Goal: Contribute content: Contribute content

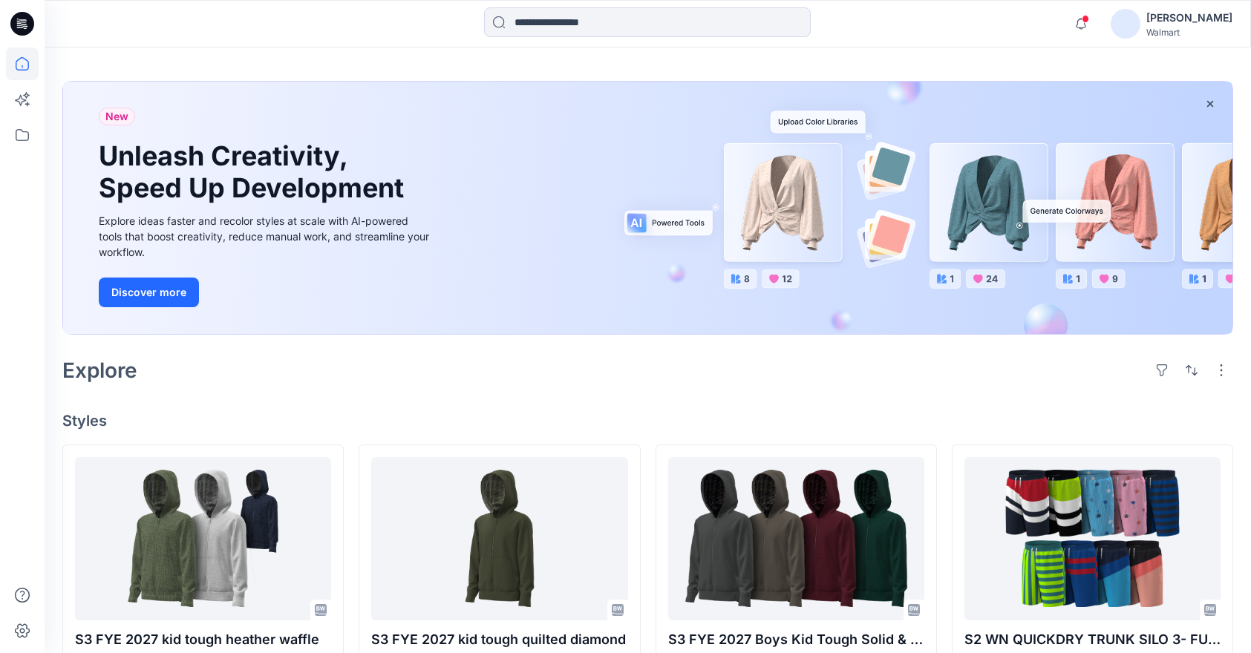
scroll to position [220, 0]
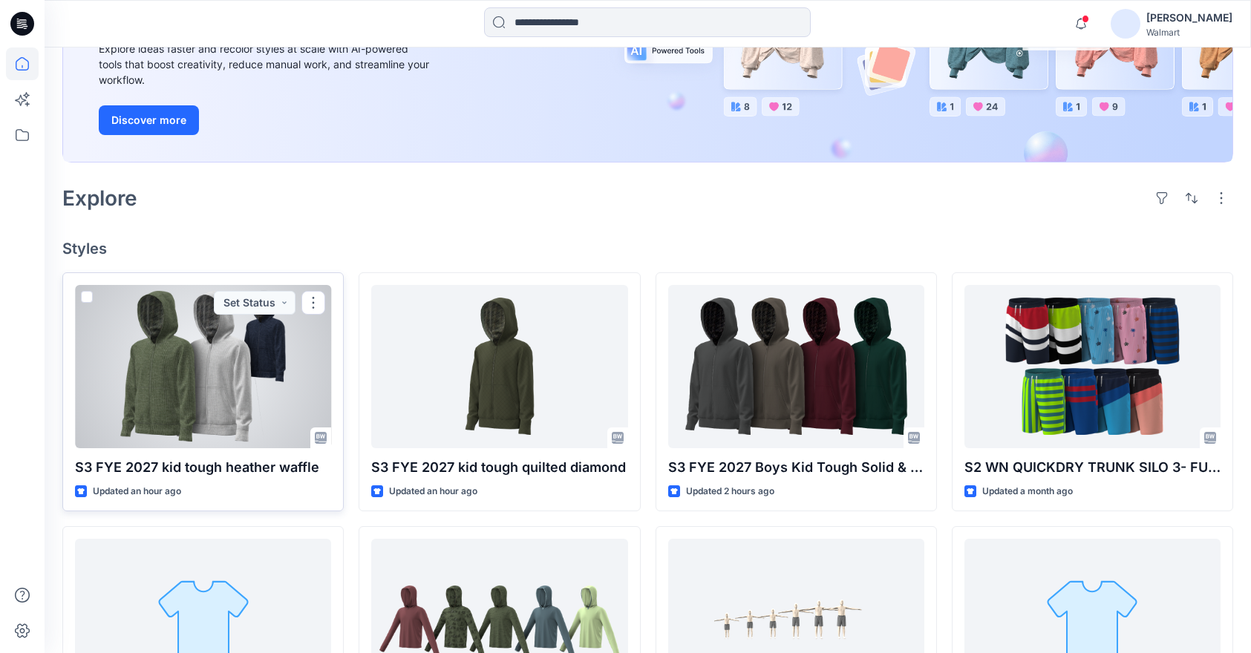
click at [289, 410] on div at bounding box center [203, 366] width 256 height 163
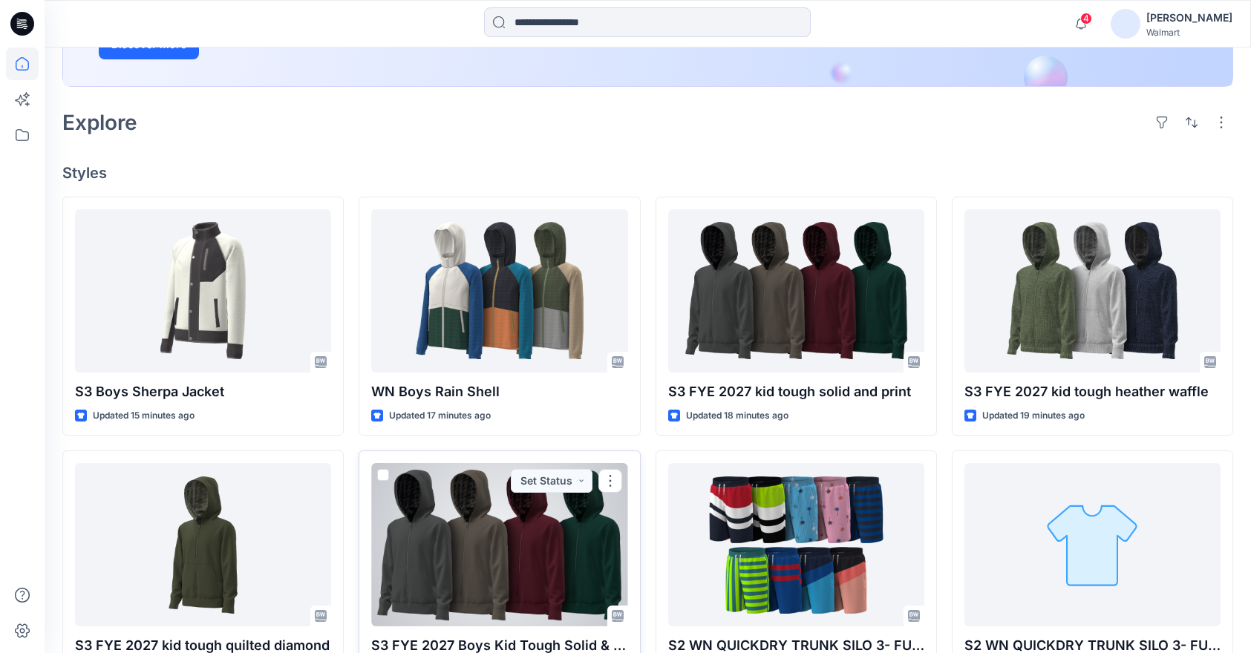
scroll to position [391, 0]
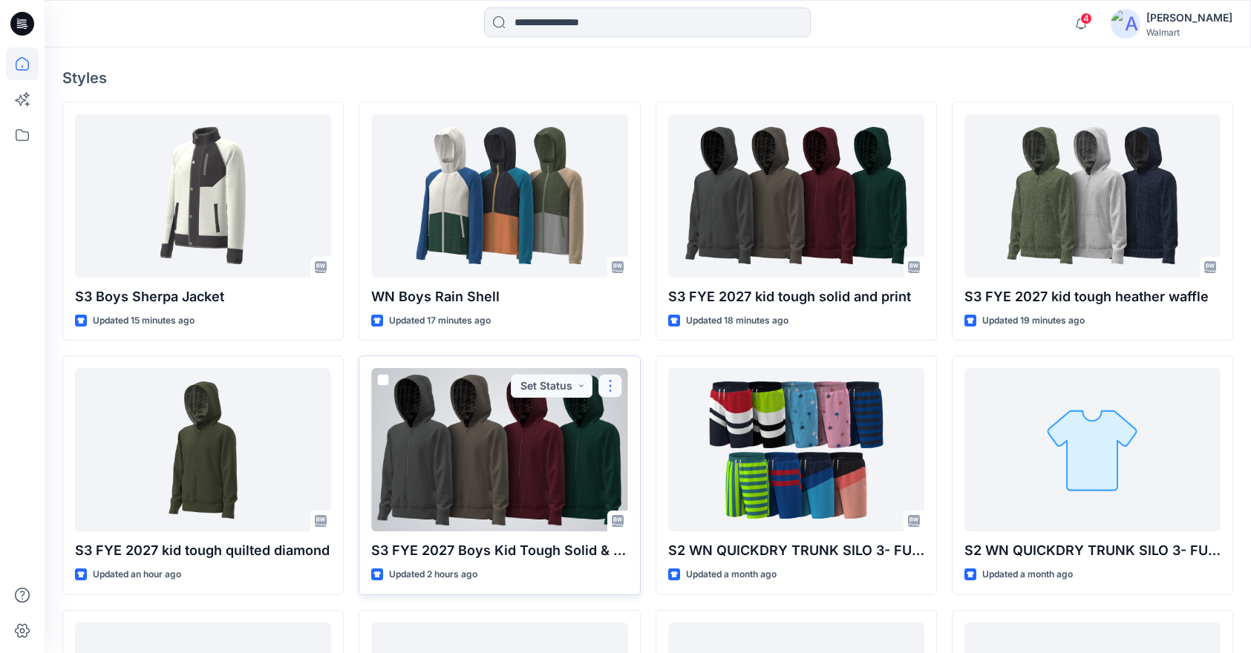
click at [609, 388] on button "button" at bounding box center [610, 386] width 24 height 24
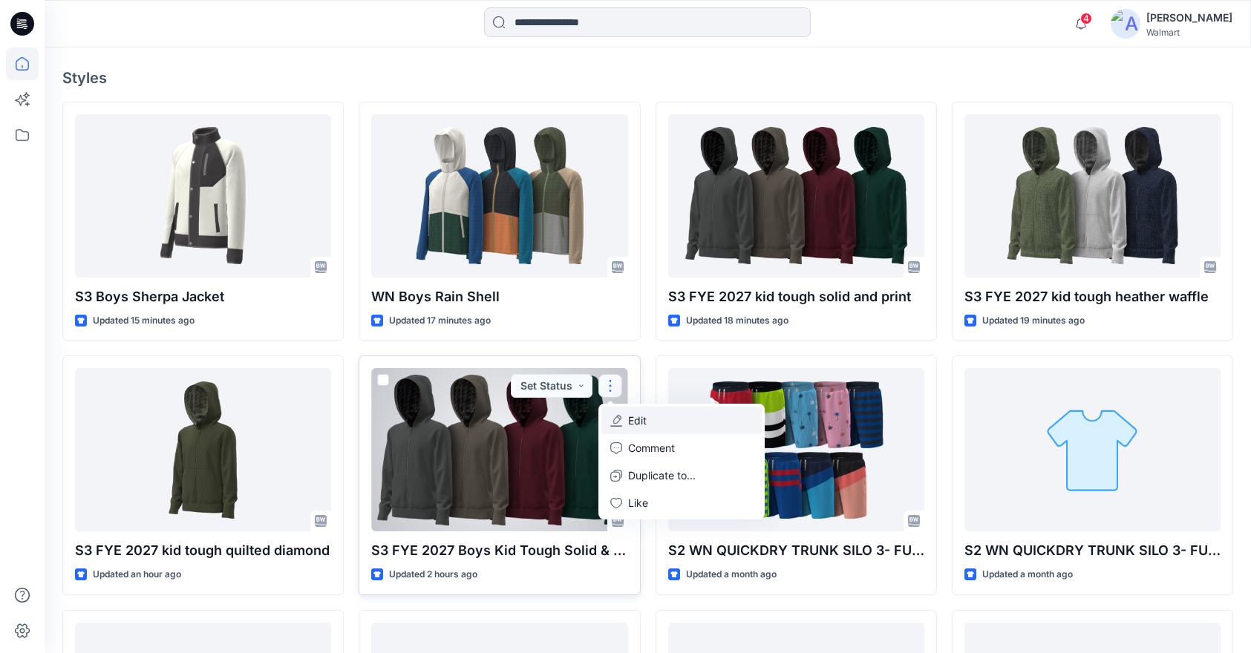
click at [649, 418] on button "Edit" at bounding box center [681, 420] width 160 height 27
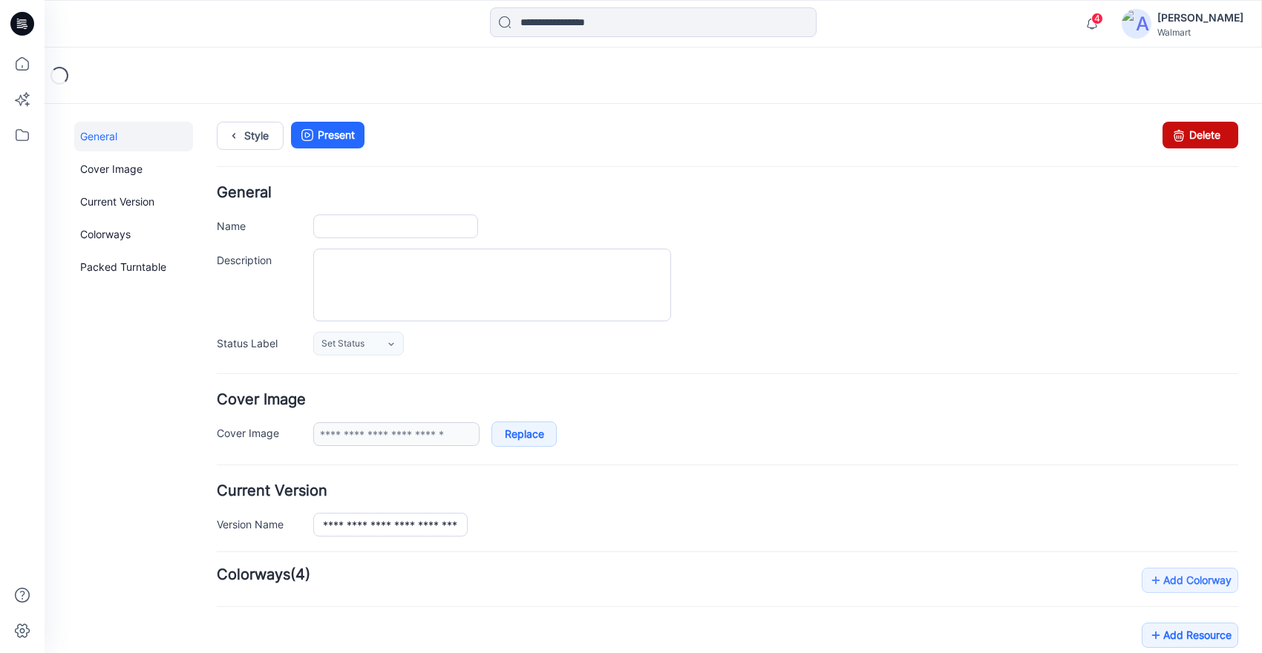
type input "**********"
click at [1207, 137] on link "Delete" at bounding box center [1201, 135] width 76 height 27
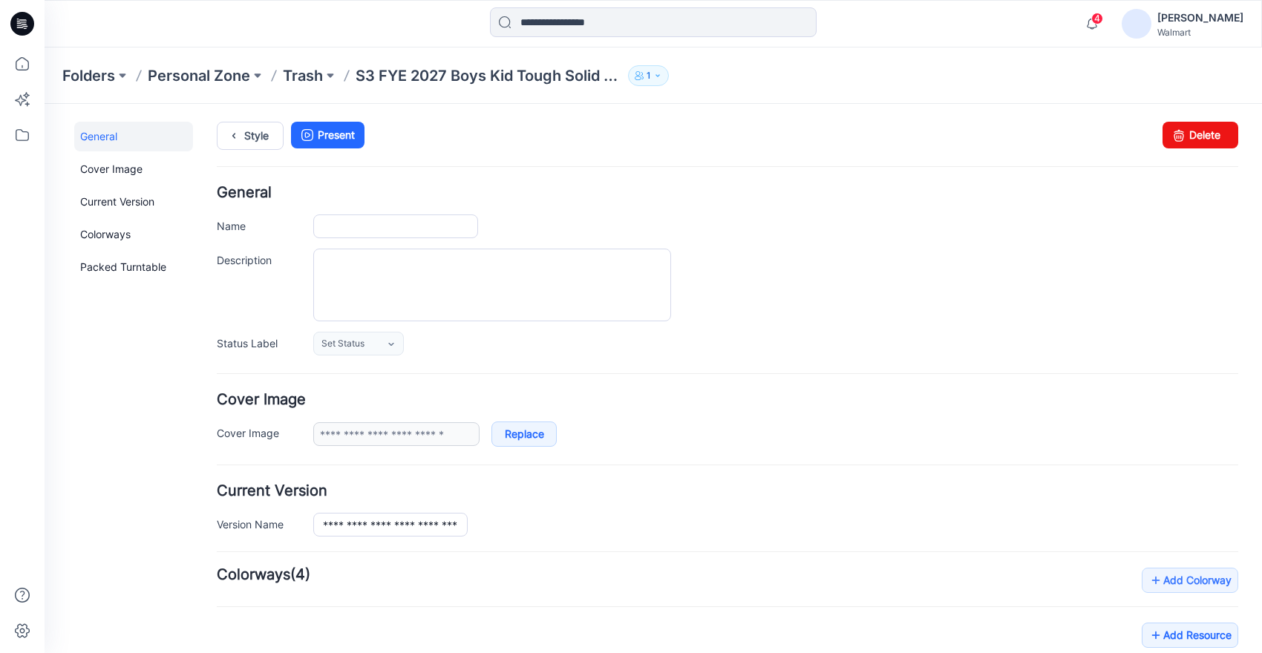
type input "**********"
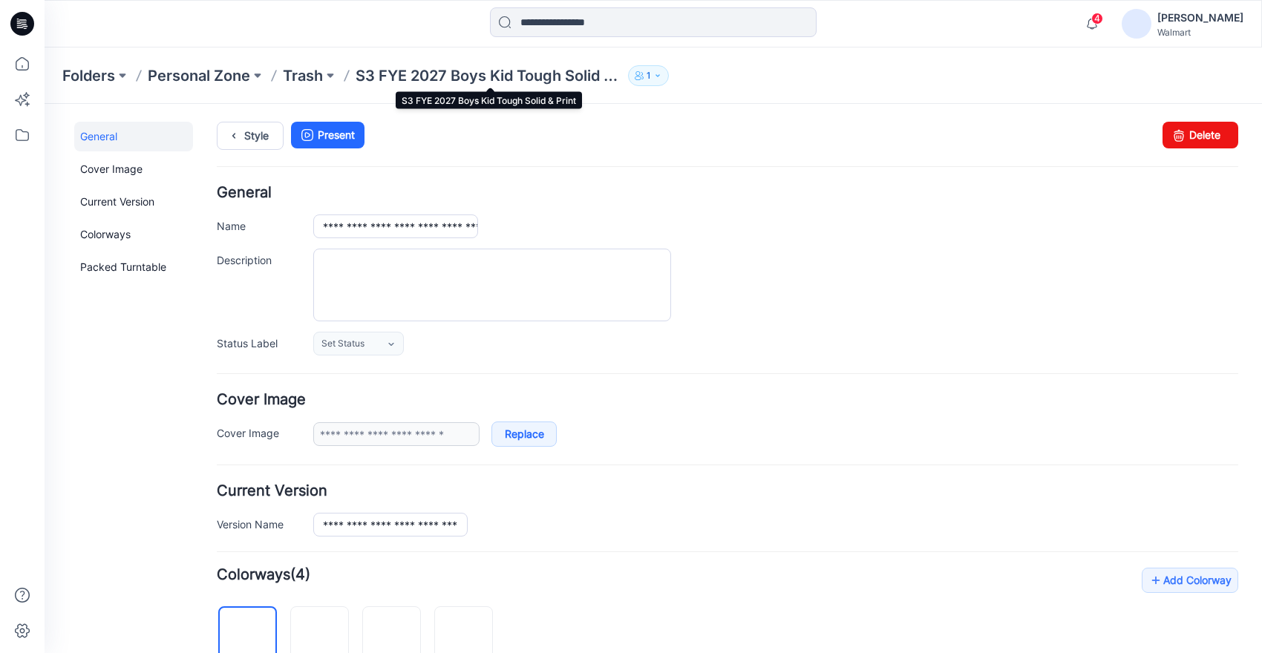
click at [434, 71] on p "S3 FYE 2027 Boys Kid Tough Solid & Print" at bounding box center [489, 75] width 267 height 21
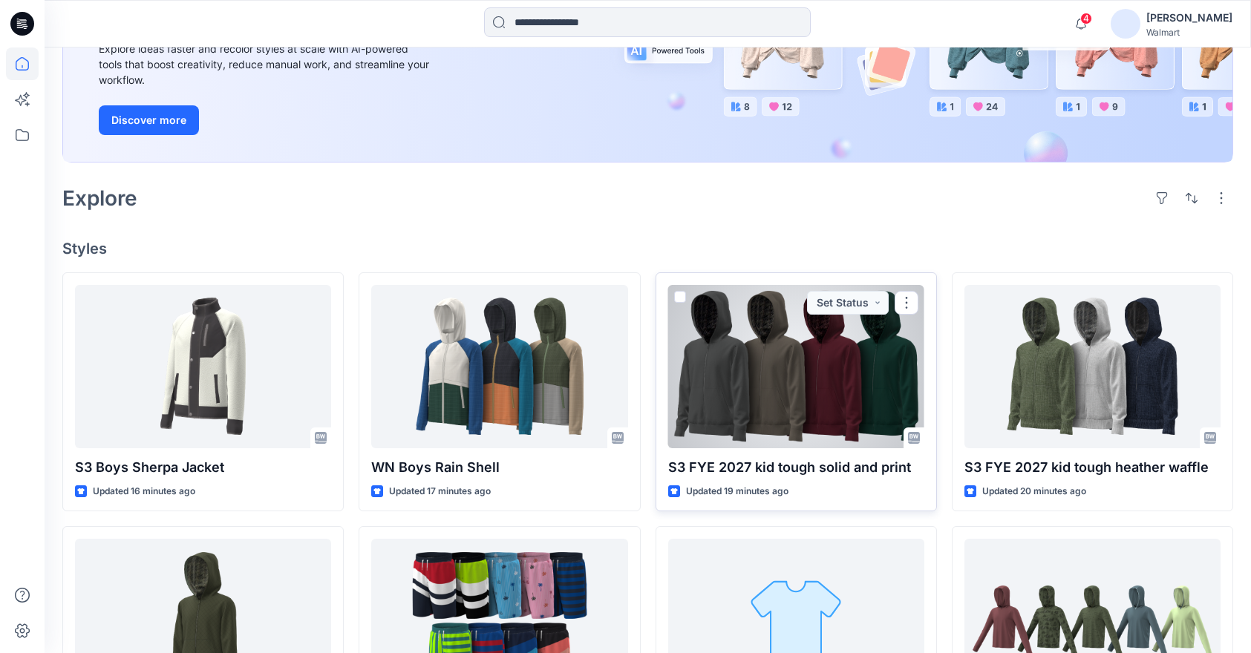
scroll to position [411, 0]
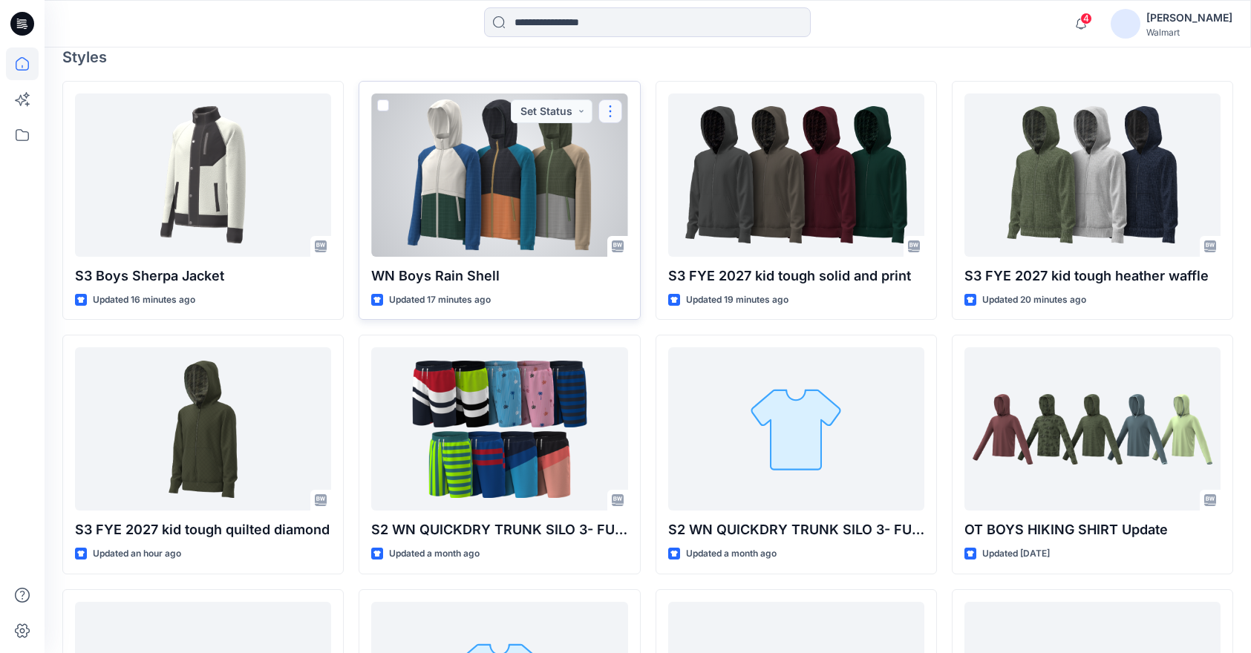
click at [610, 106] on button "button" at bounding box center [610, 112] width 24 height 24
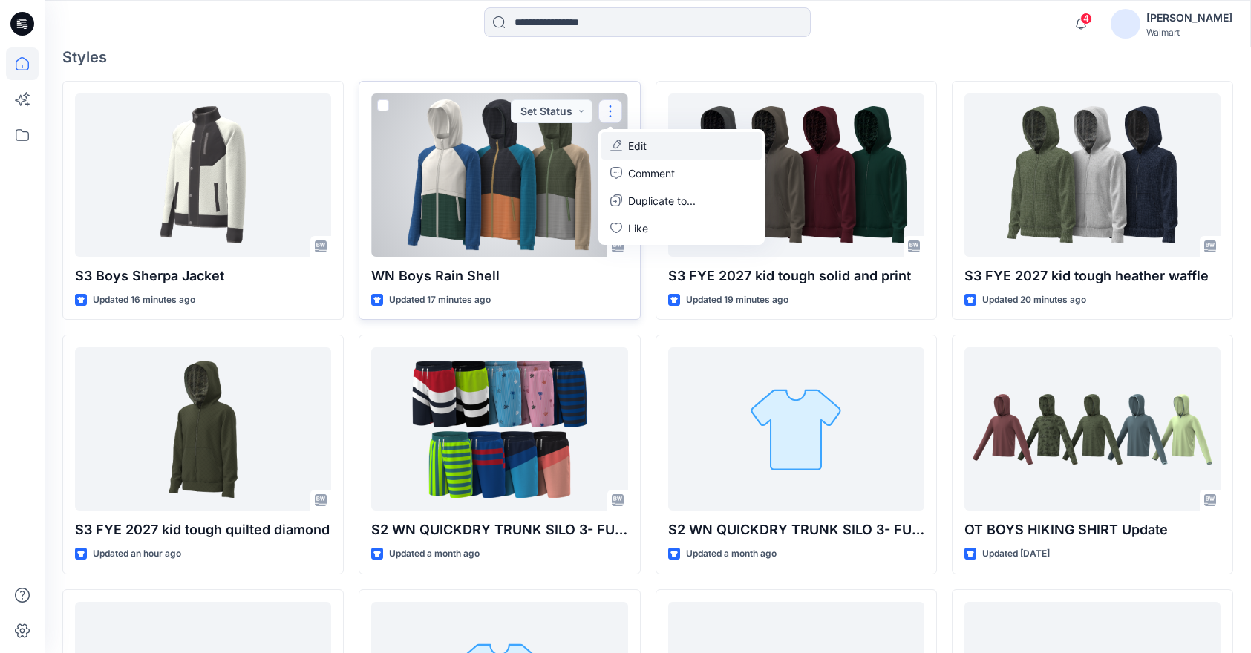
click at [650, 144] on button "Edit" at bounding box center [681, 145] width 160 height 27
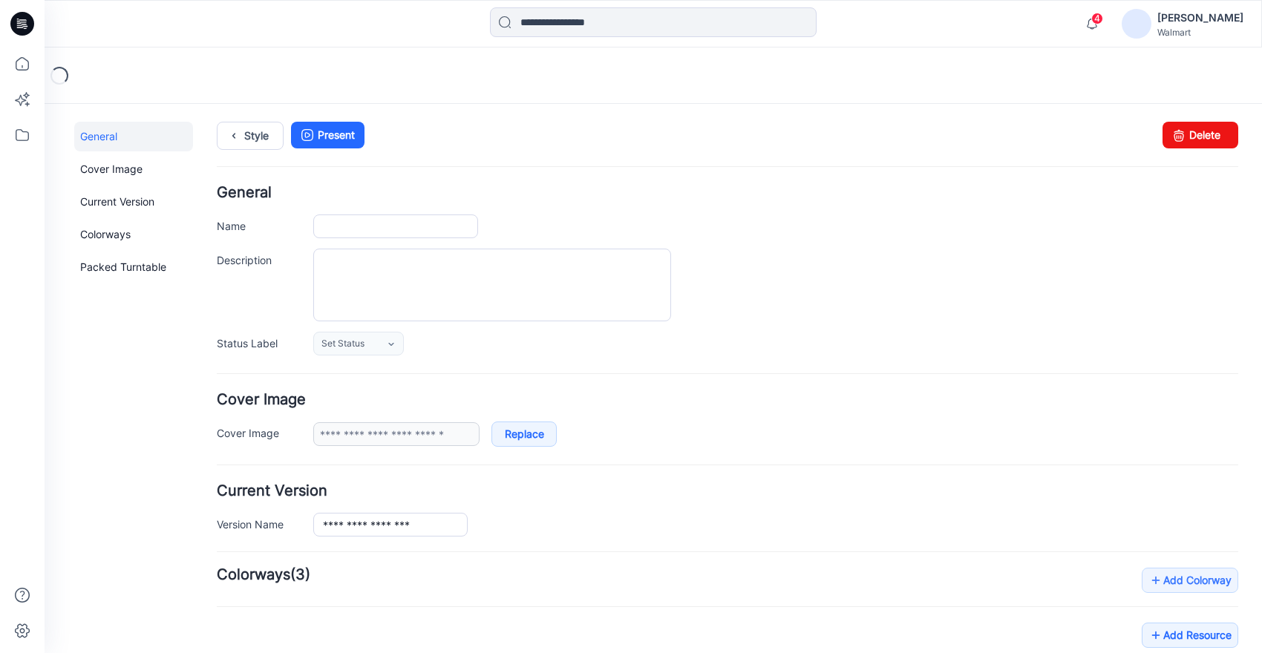
type input "**********"
click at [1210, 136] on link "Delete" at bounding box center [1201, 135] width 76 height 27
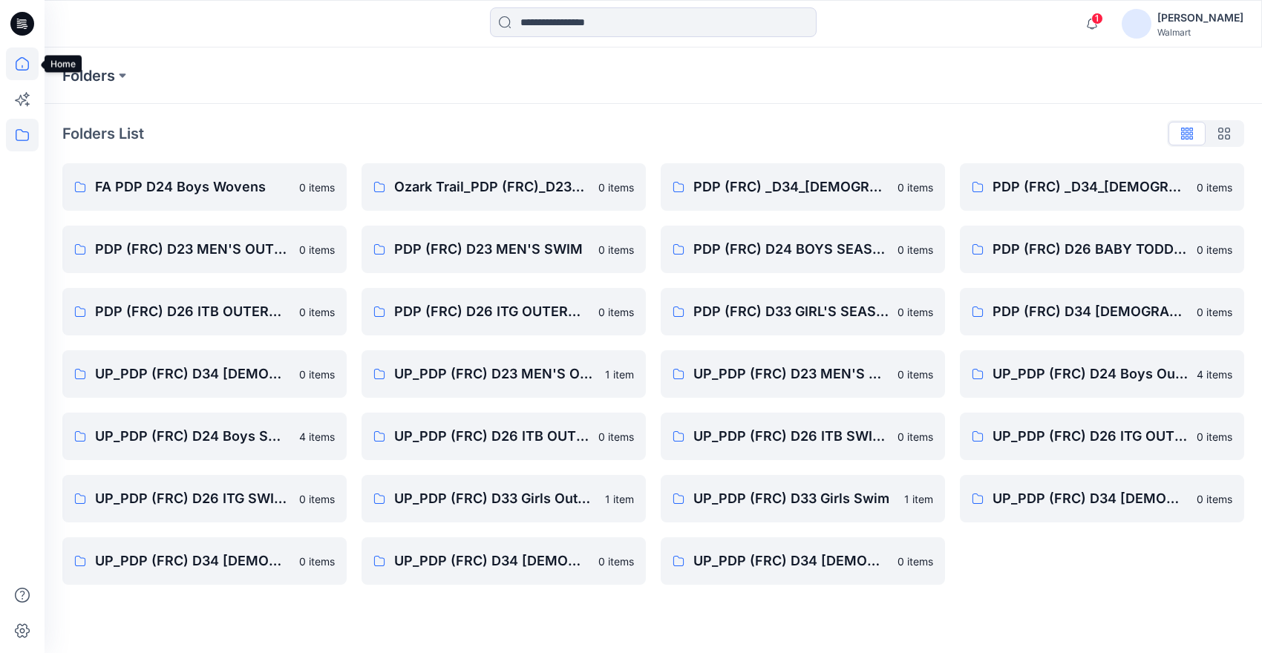
click at [27, 61] on icon at bounding box center [22, 64] width 33 height 33
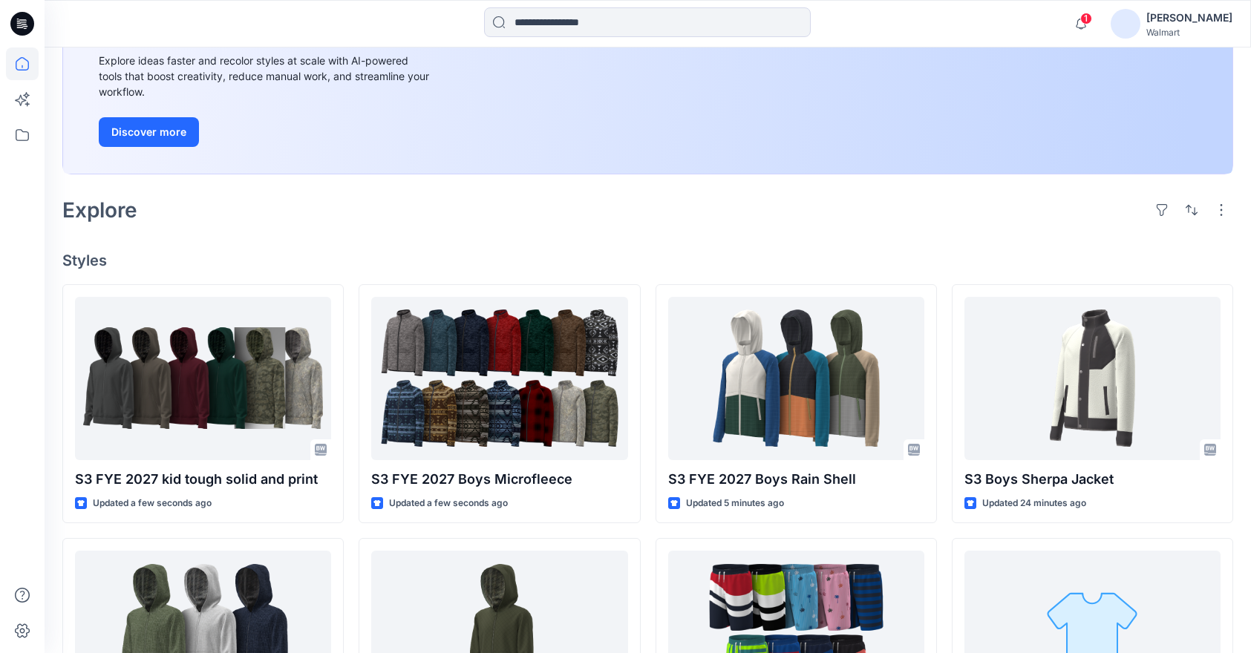
scroll to position [210, 0]
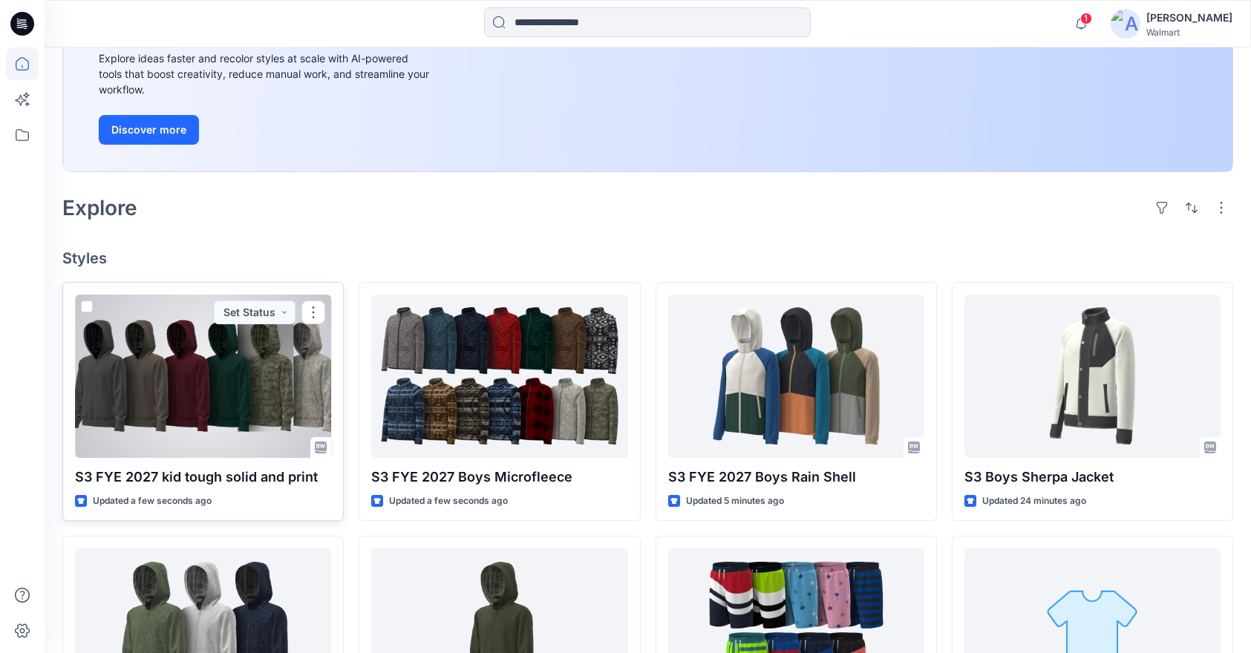
click at [280, 371] on div at bounding box center [203, 376] width 256 height 163
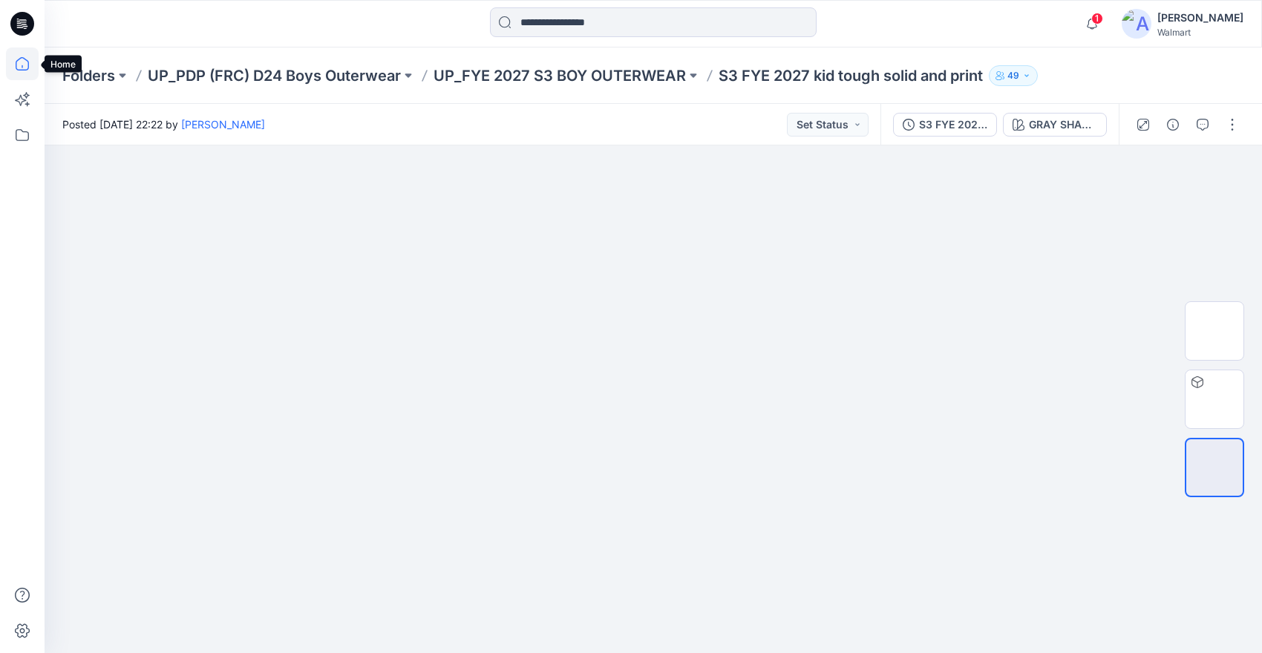
click at [25, 65] on icon at bounding box center [22, 64] width 33 height 33
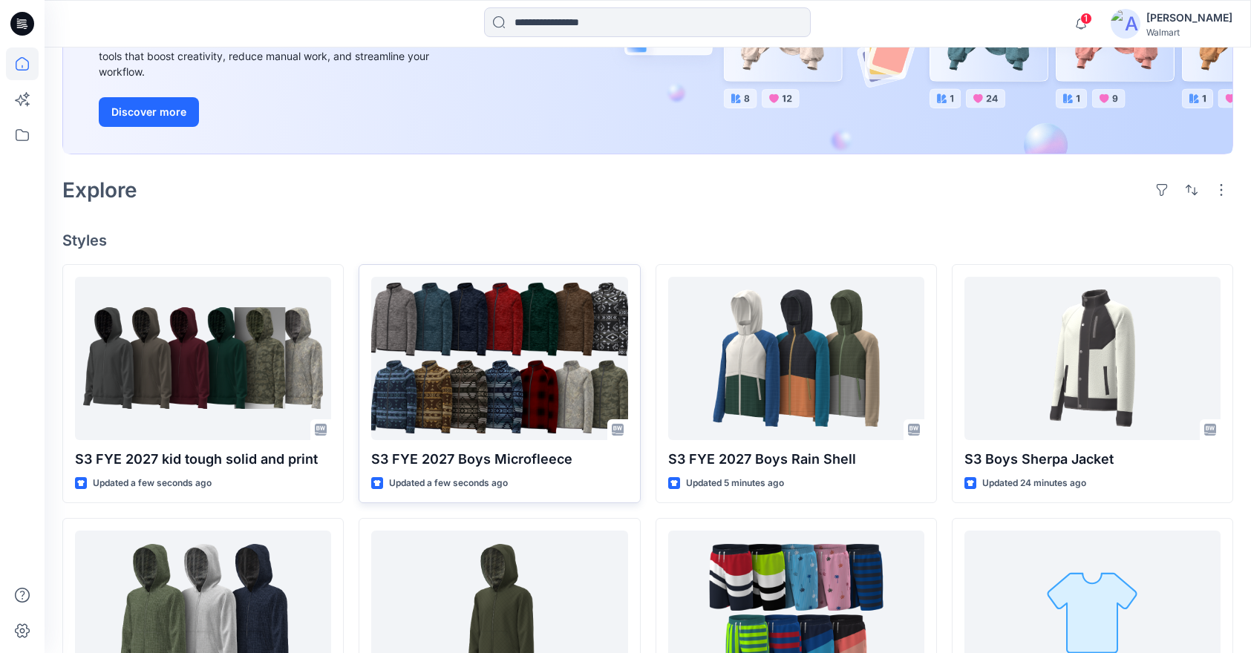
scroll to position [229, 0]
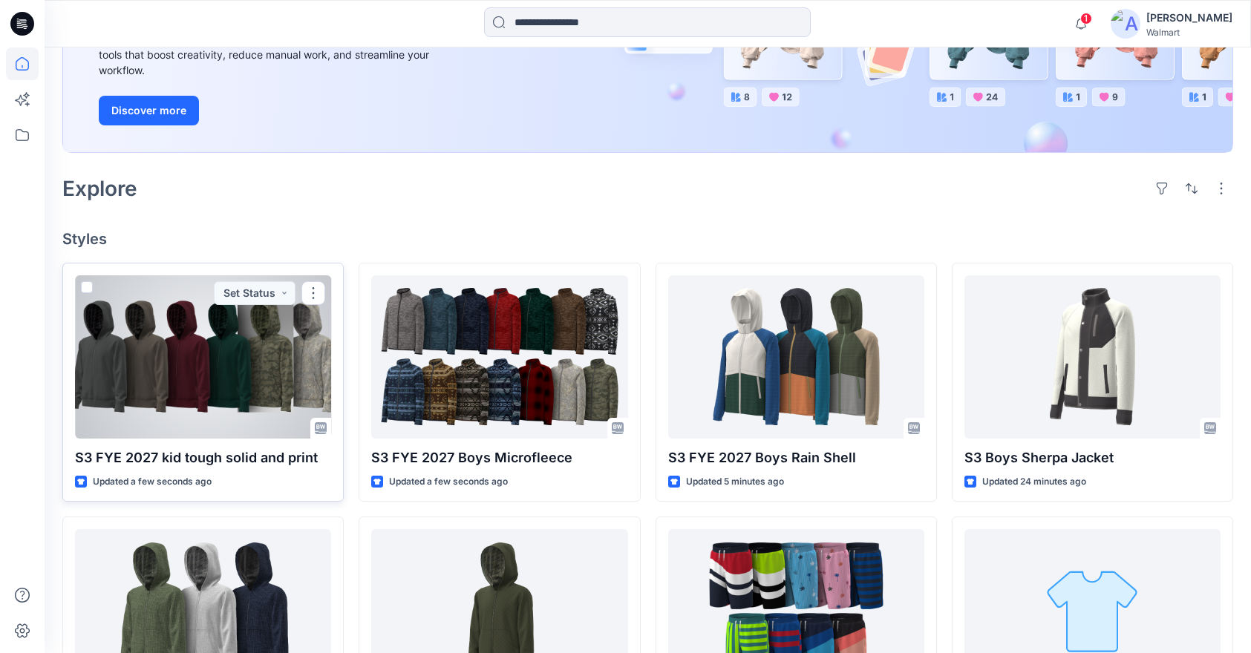
click at [266, 367] on div at bounding box center [203, 356] width 256 height 163
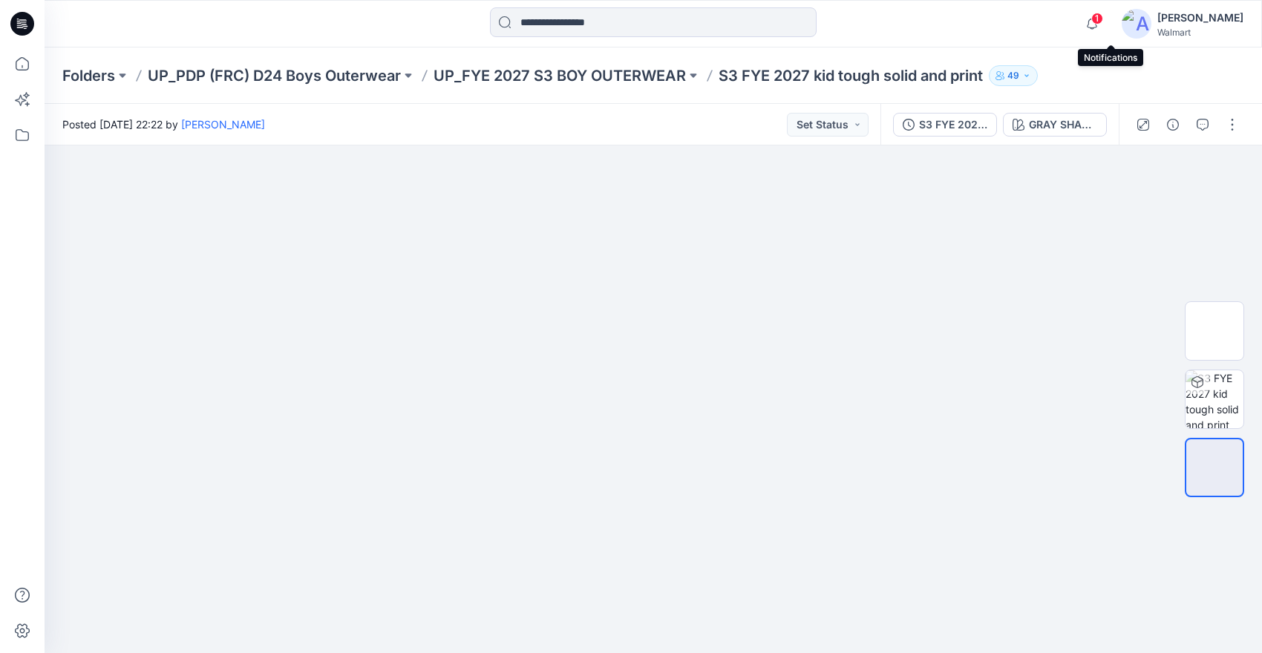
click at [1103, 22] on span "1" at bounding box center [1098, 19] width 12 height 12
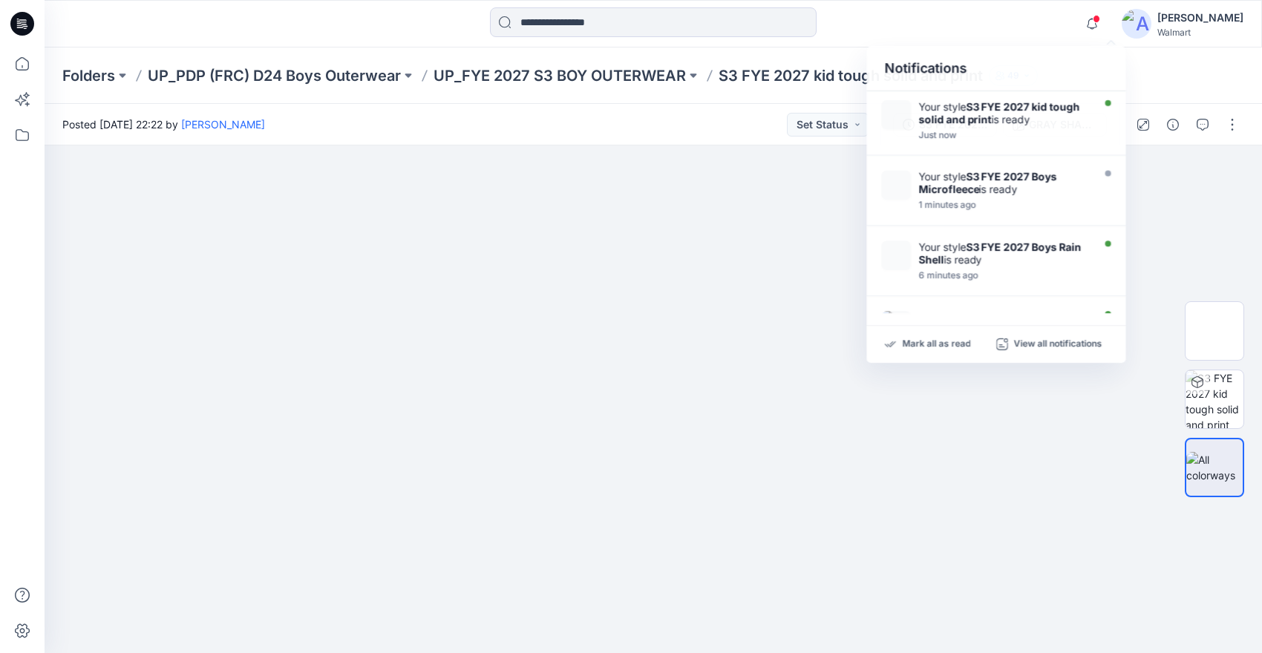
click at [1015, 14] on div "Notifications Your style S3 FYE 2027 kid tough solid and print is ready Just no…" at bounding box center [653, 23] width 1217 height 33
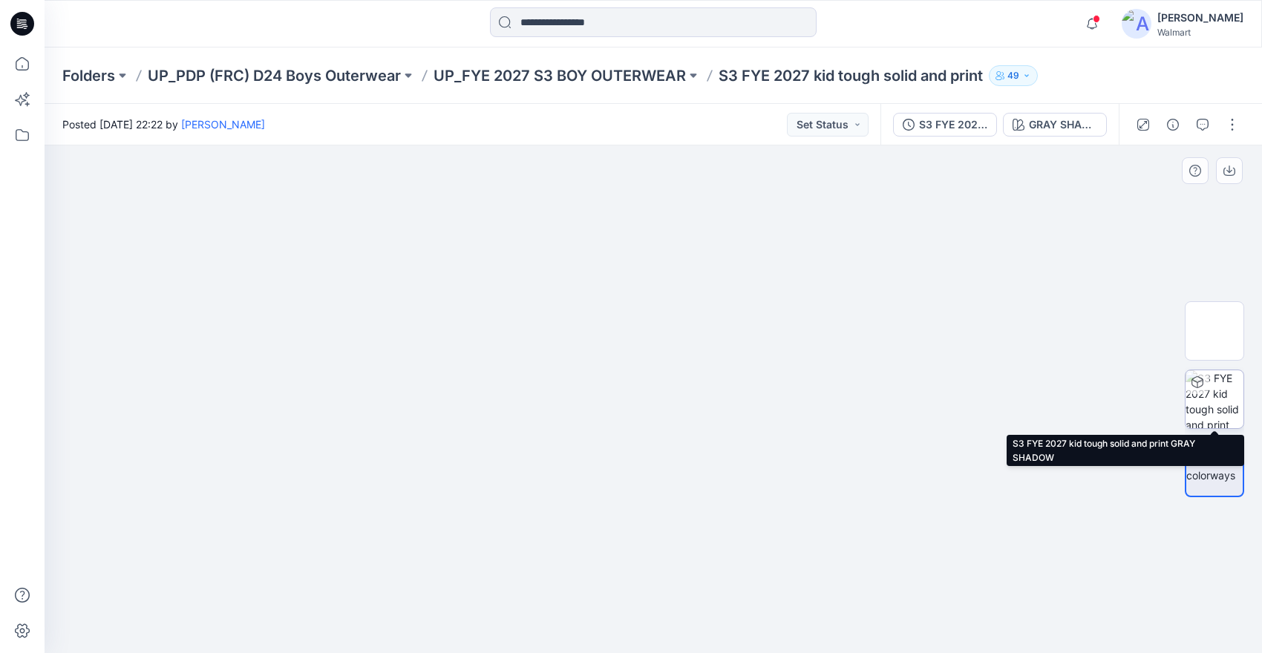
click at [1224, 394] on img at bounding box center [1215, 400] width 58 height 58
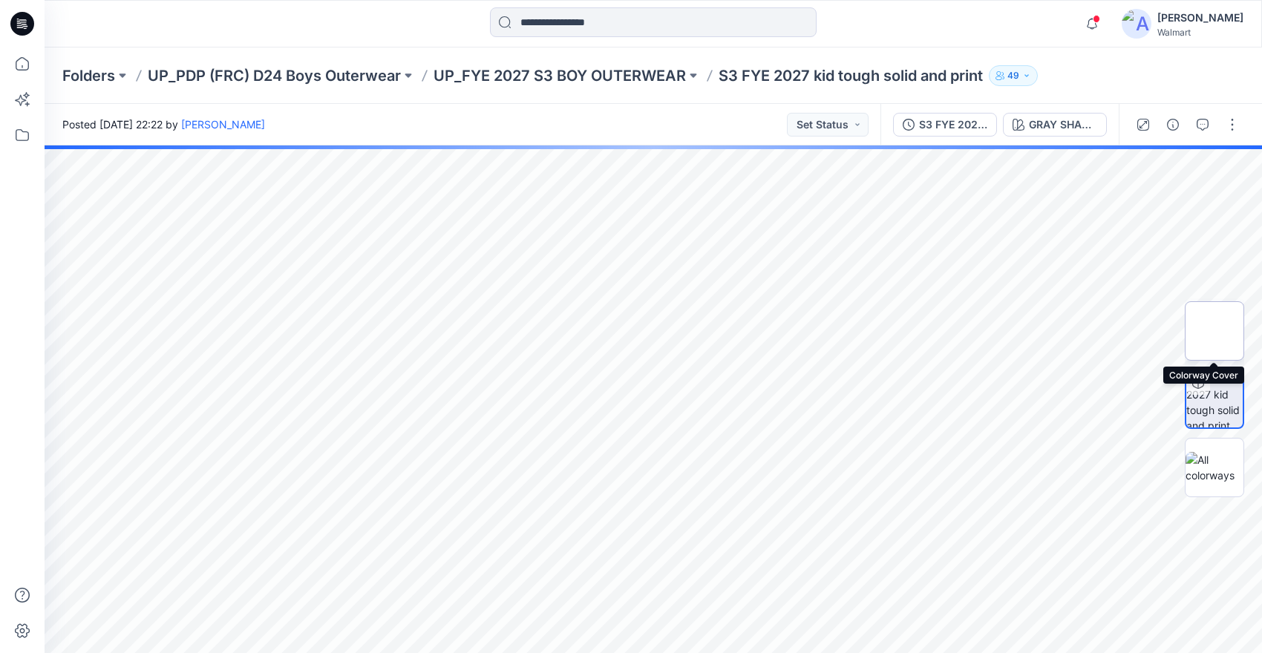
click at [1215, 331] on img at bounding box center [1215, 331] width 0 height 0
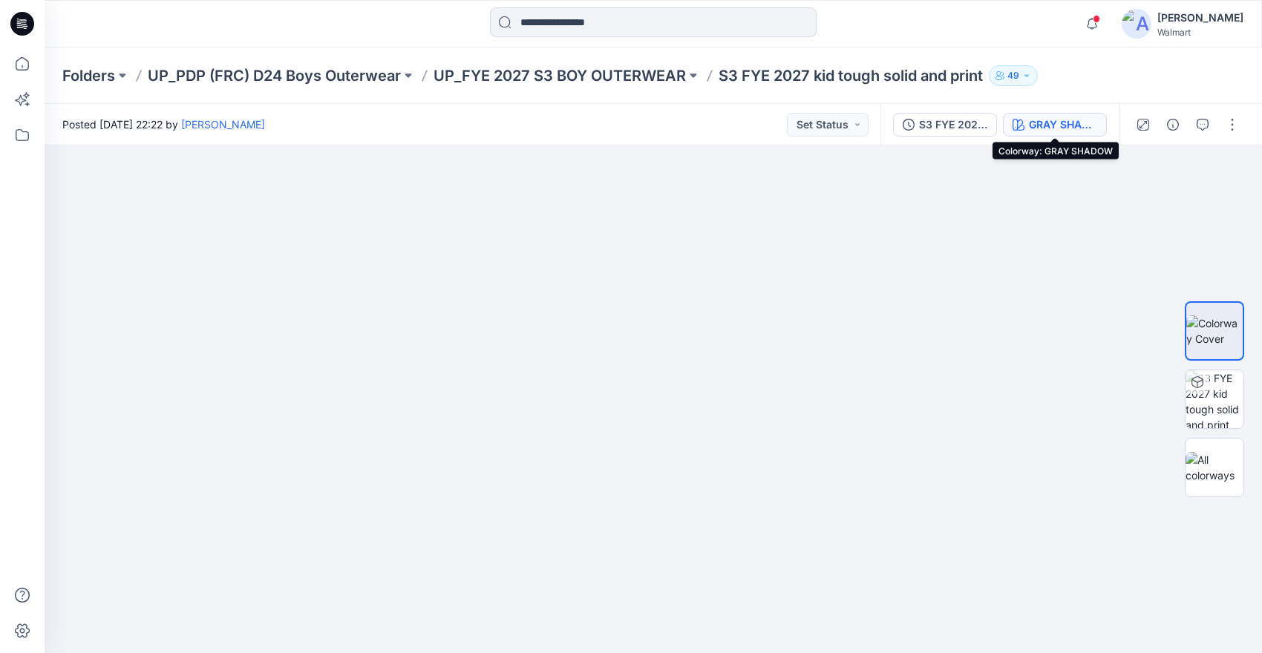
click at [1068, 120] on div "GRAY SHADOW" at bounding box center [1063, 125] width 68 height 16
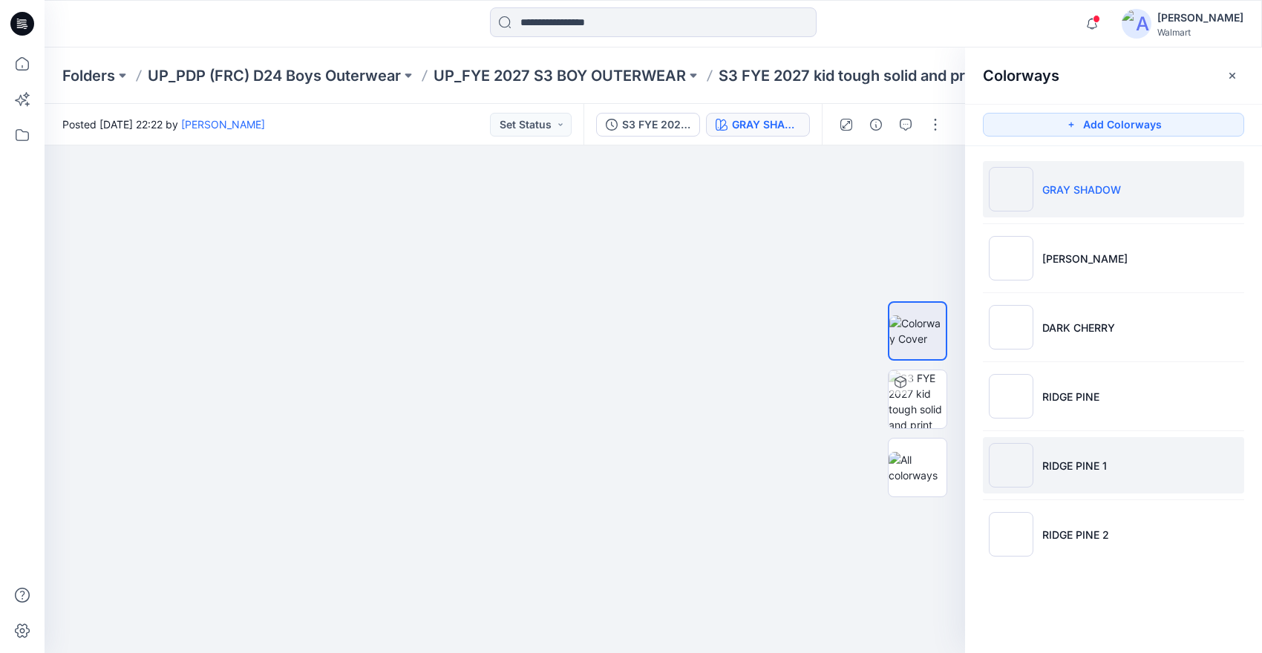
click at [1104, 471] on p "RIDGE PINE 1" at bounding box center [1075, 466] width 65 height 16
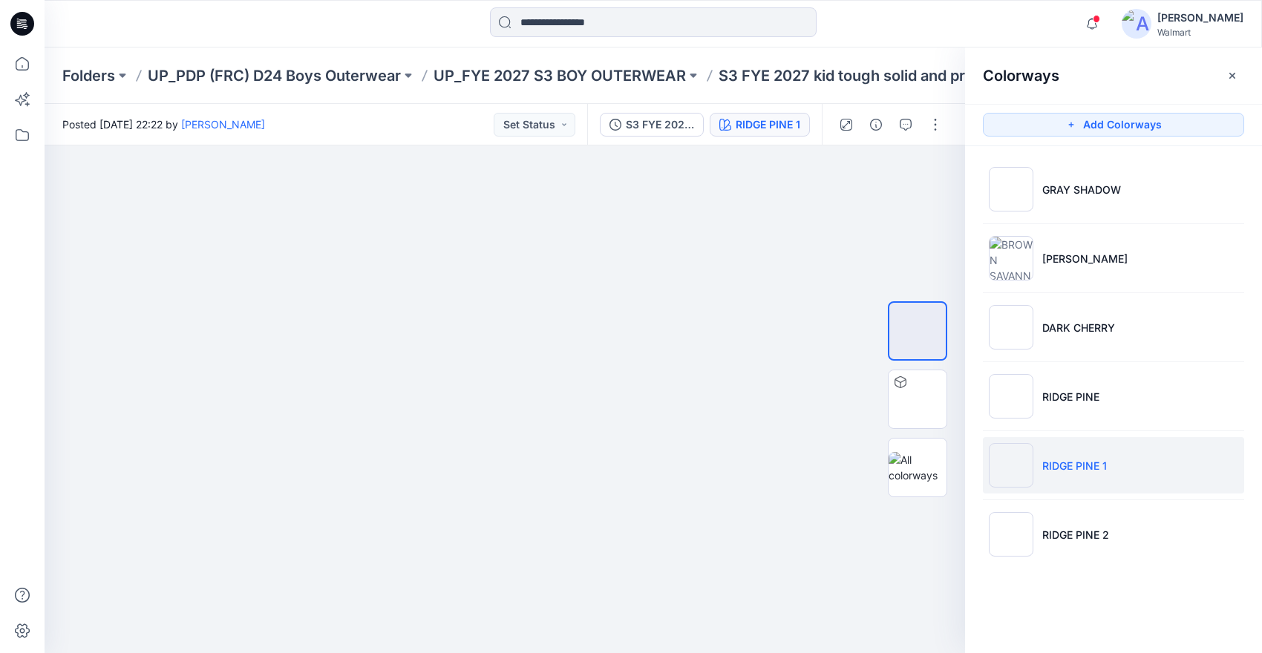
click at [946, 40] on div "Notifications Your style S3 FYE 2027 kid tough solid and print is ready Just no…" at bounding box center [654, 24] width 1218 height 48
click at [18, 58] on icon at bounding box center [22, 64] width 33 height 33
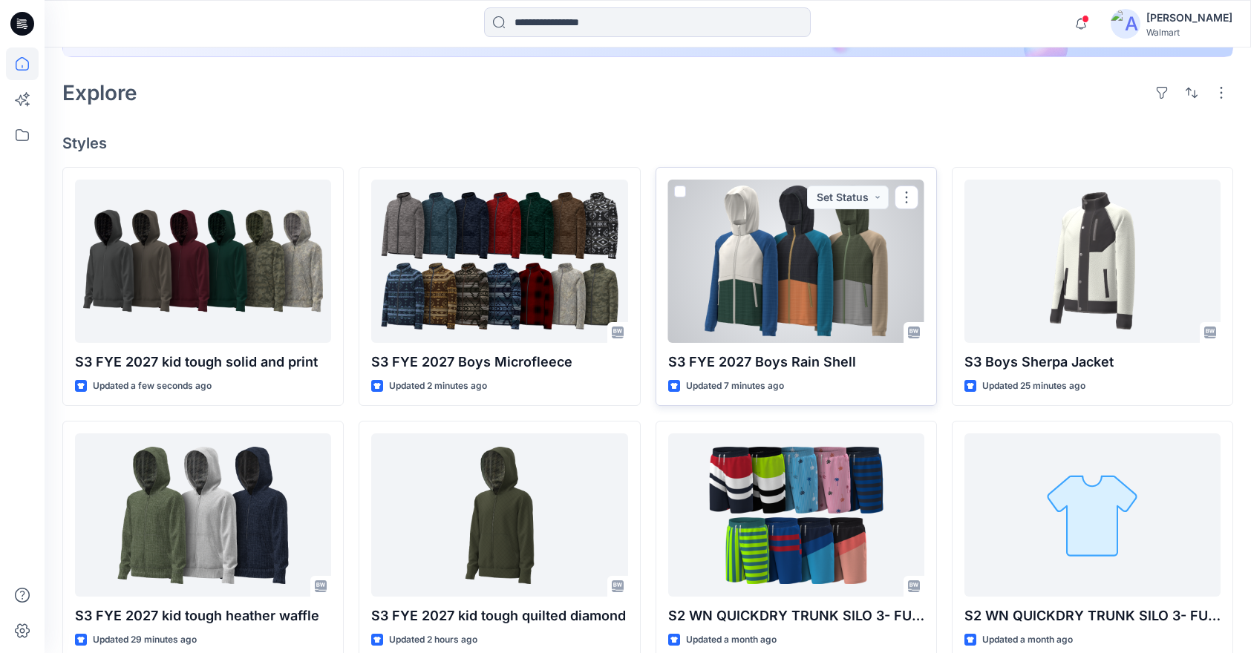
scroll to position [356, 0]
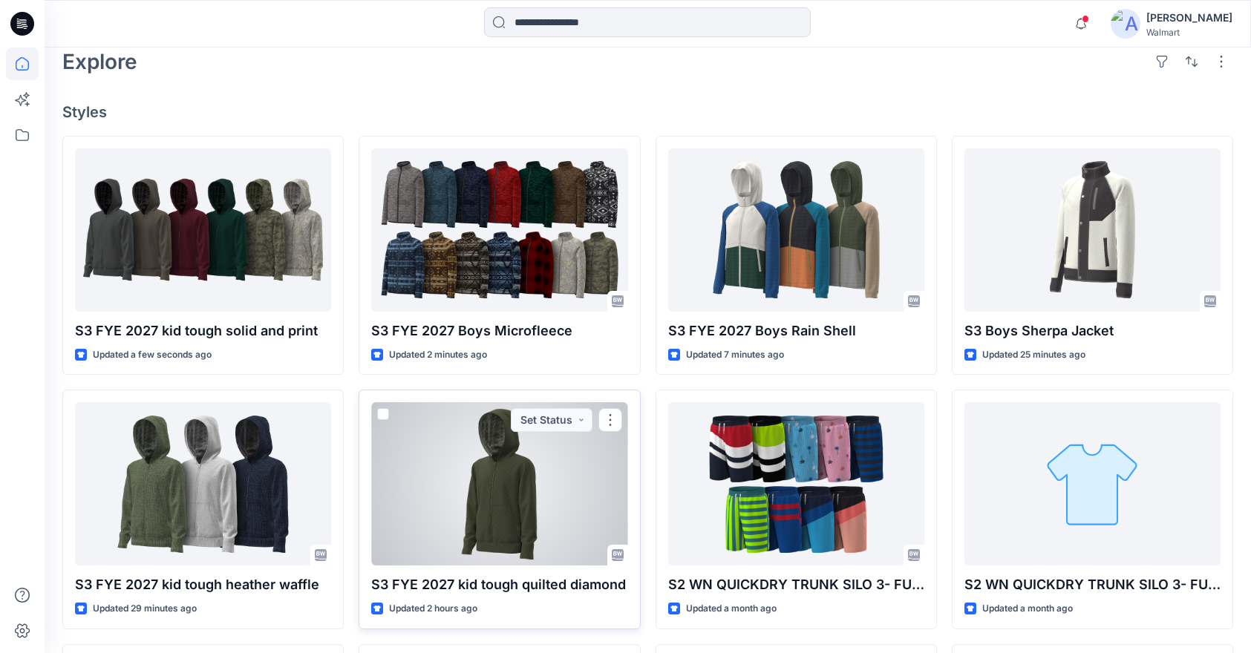
click at [526, 526] on div at bounding box center [499, 483] width 256 height 163
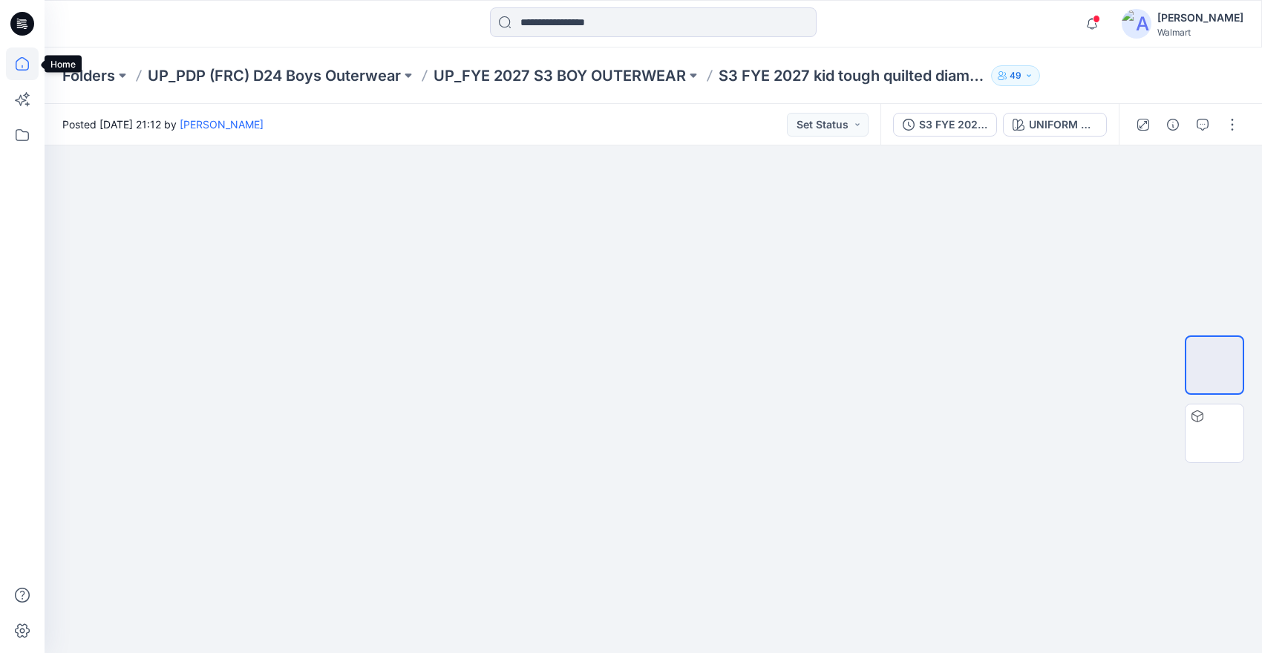
click at [27, 65] on icon at bounding box center [22, 64] width 33 height 33
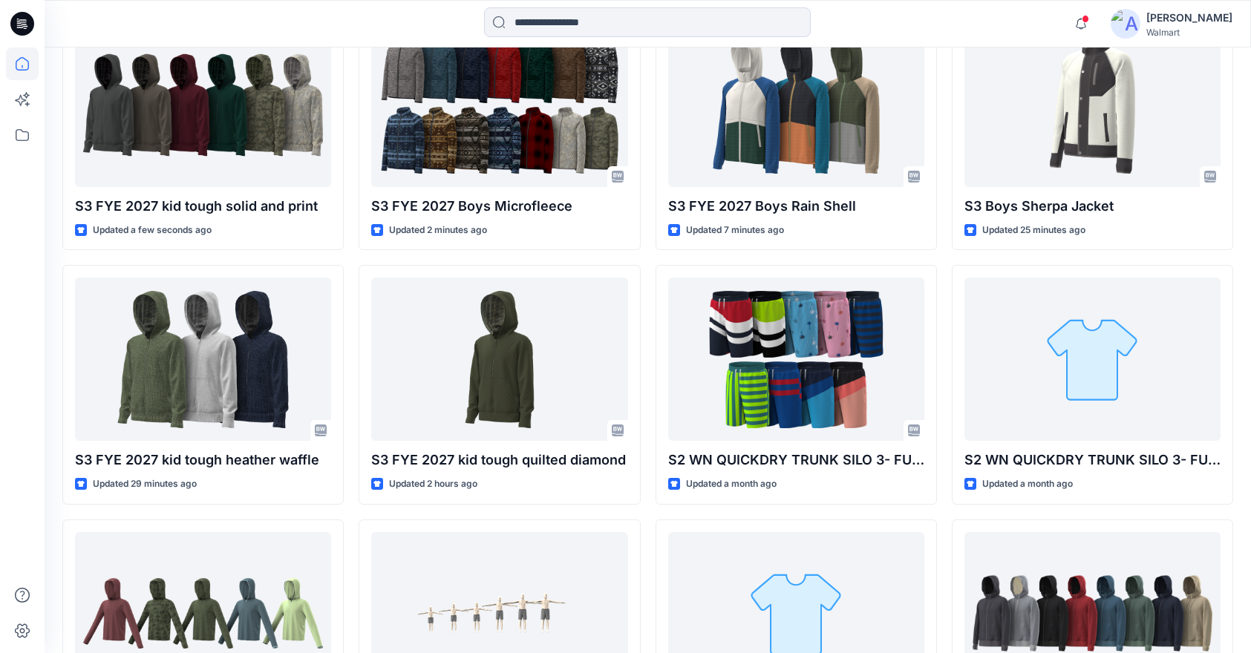
scroll to position [484, 0]
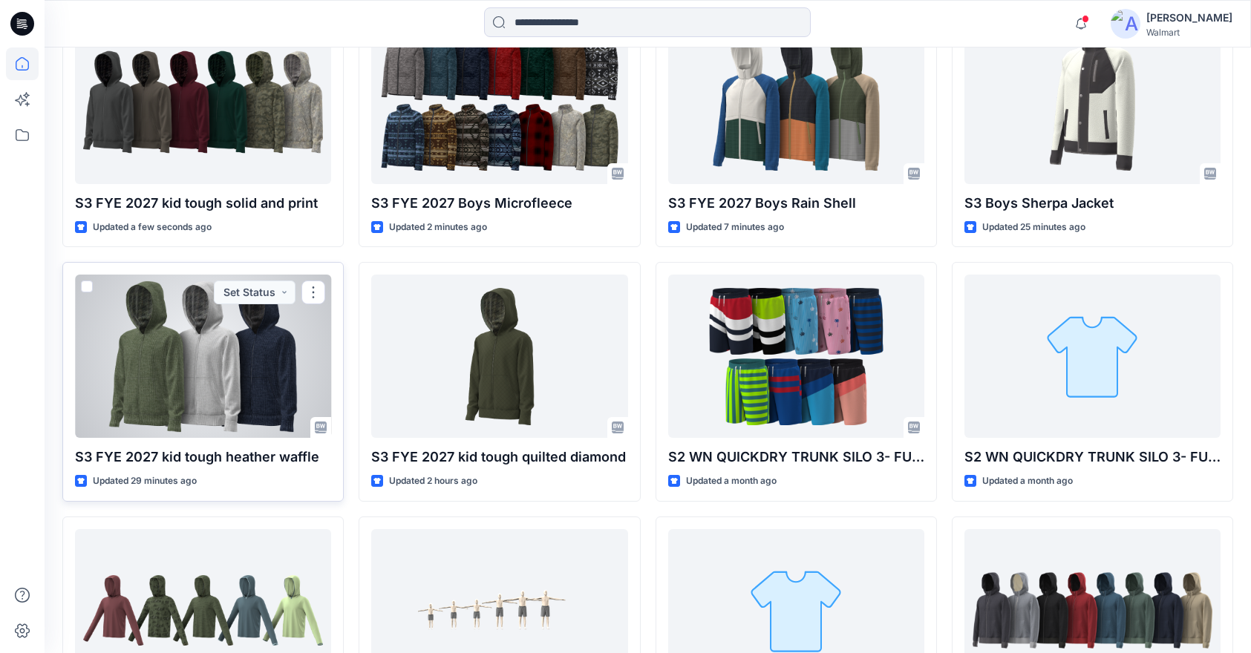
click at [197, 389] on div at bounding box center [203, 356] width 256 height 163
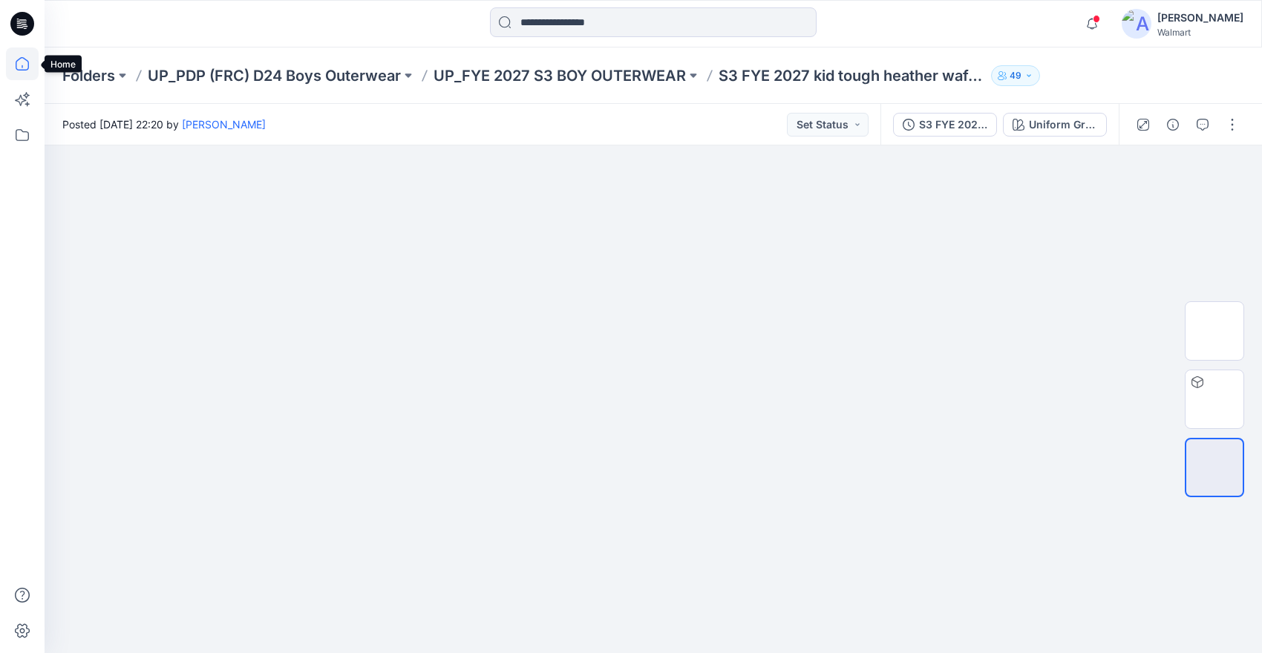
click at [27, 59] on icon at bounding box center [22, 64] width 33 height 33
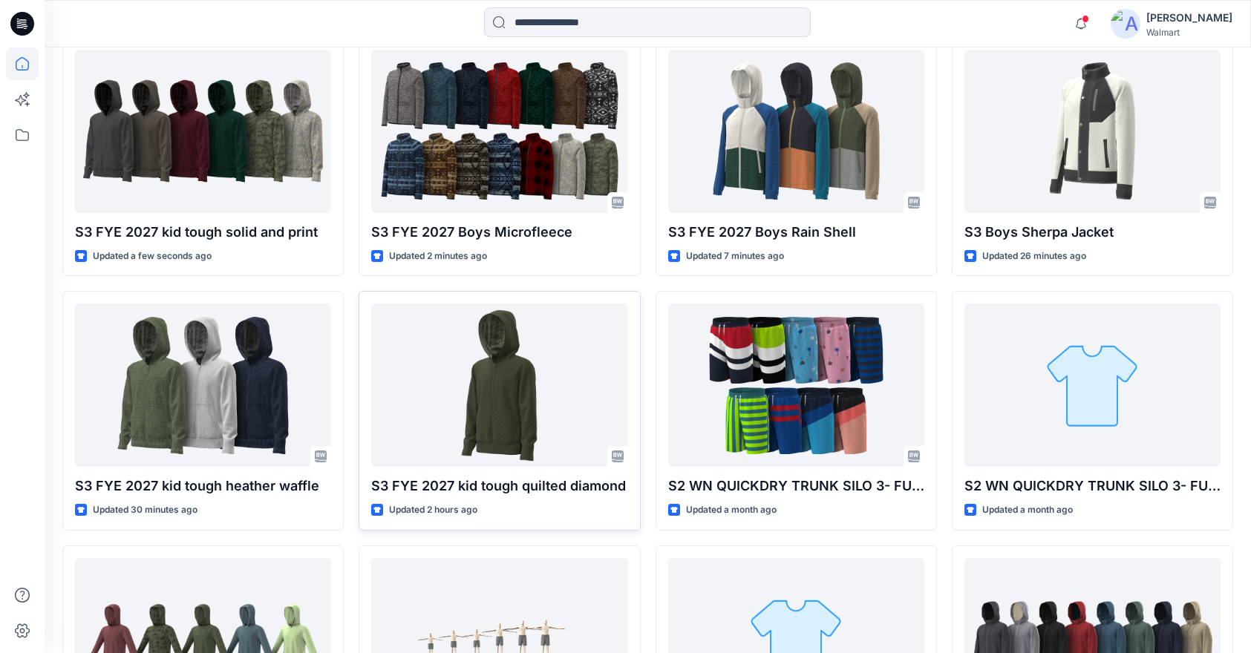
scroll to position [457, 0]
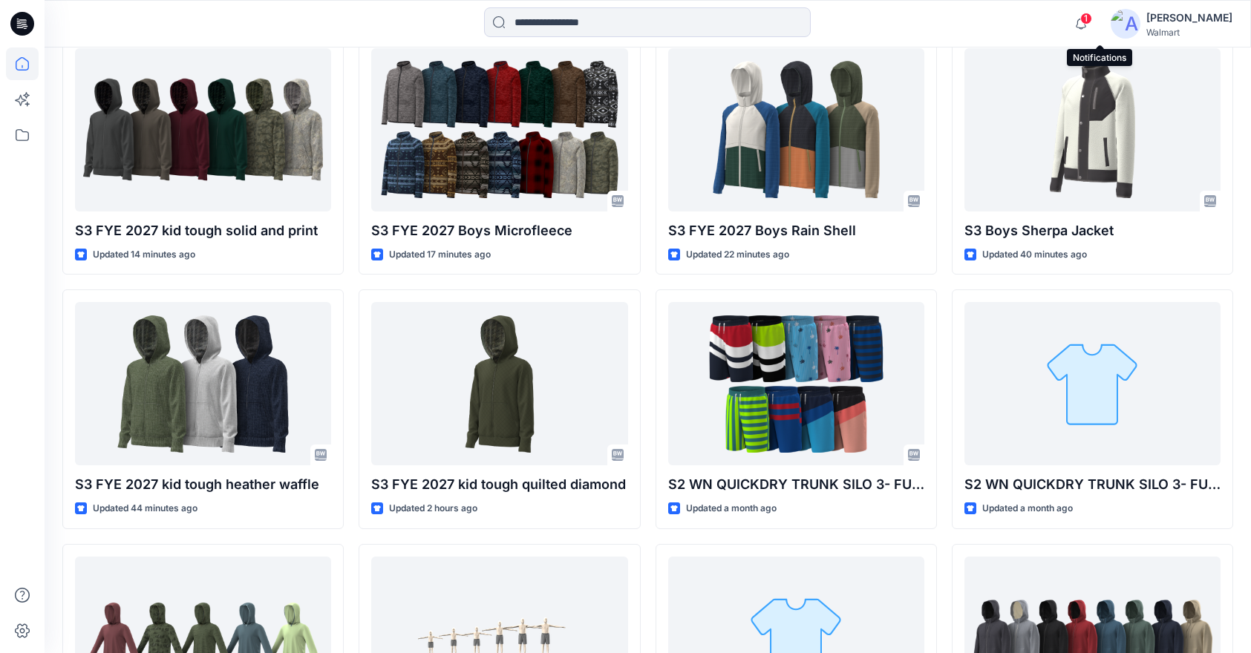
click at [1092, 22] on span "1" at bounding box center [1086, 19] width 12 height 12
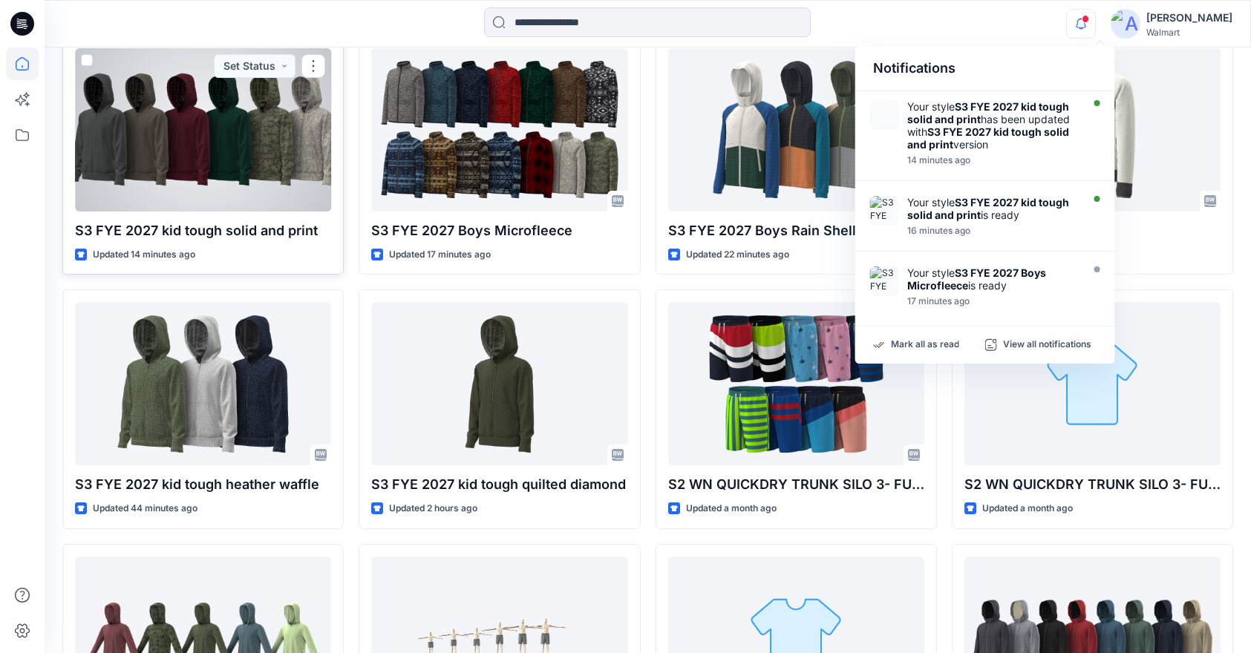
click at [264, 147] on div at bounding box center [203, 129] width 256 height 163
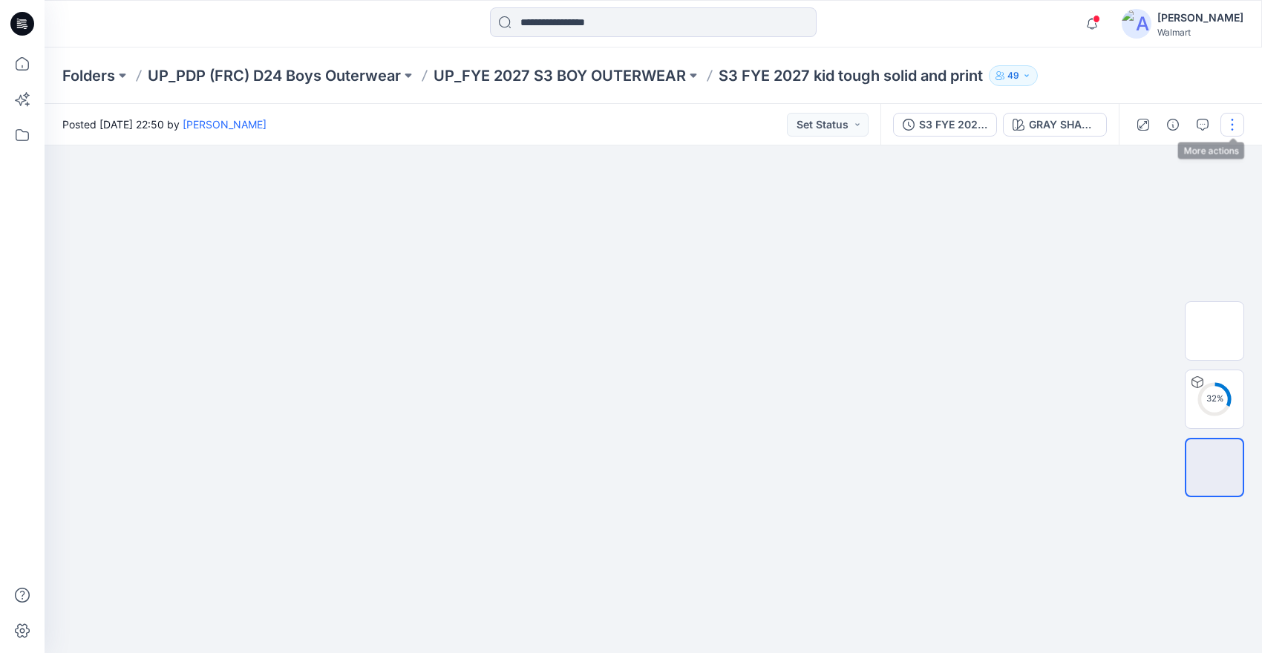
click at [1238, 119] on button "button" at bounding box center [1233, 125] width 24 height 24
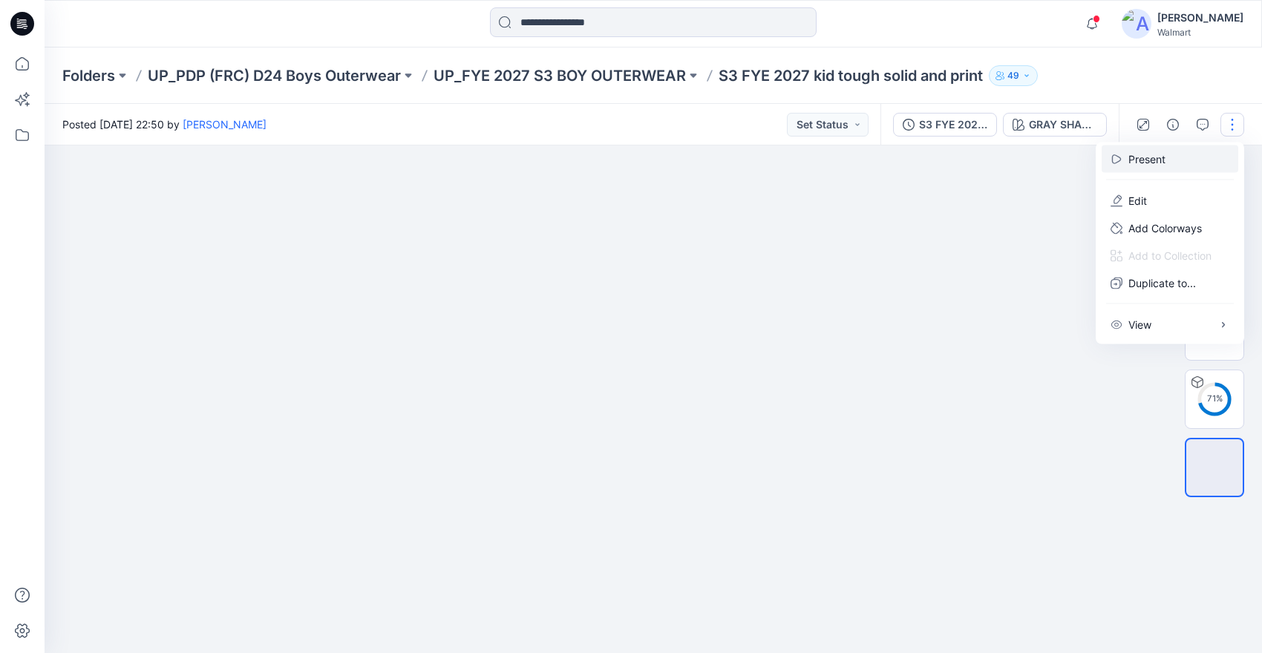
click at [1152, 167] on button "Present" at bounding box center [1170, 159] width 137 height 27
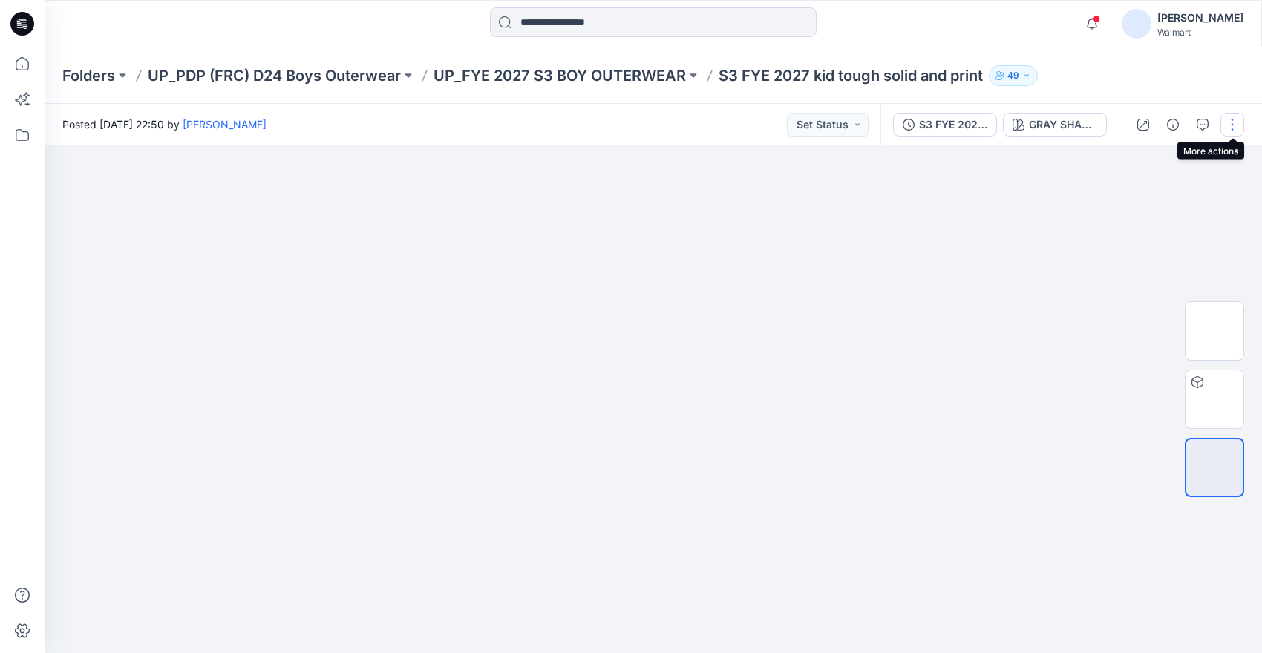
click at [1239, 122] on button "button" at bounding box center [1233, 125] width 24 height 24
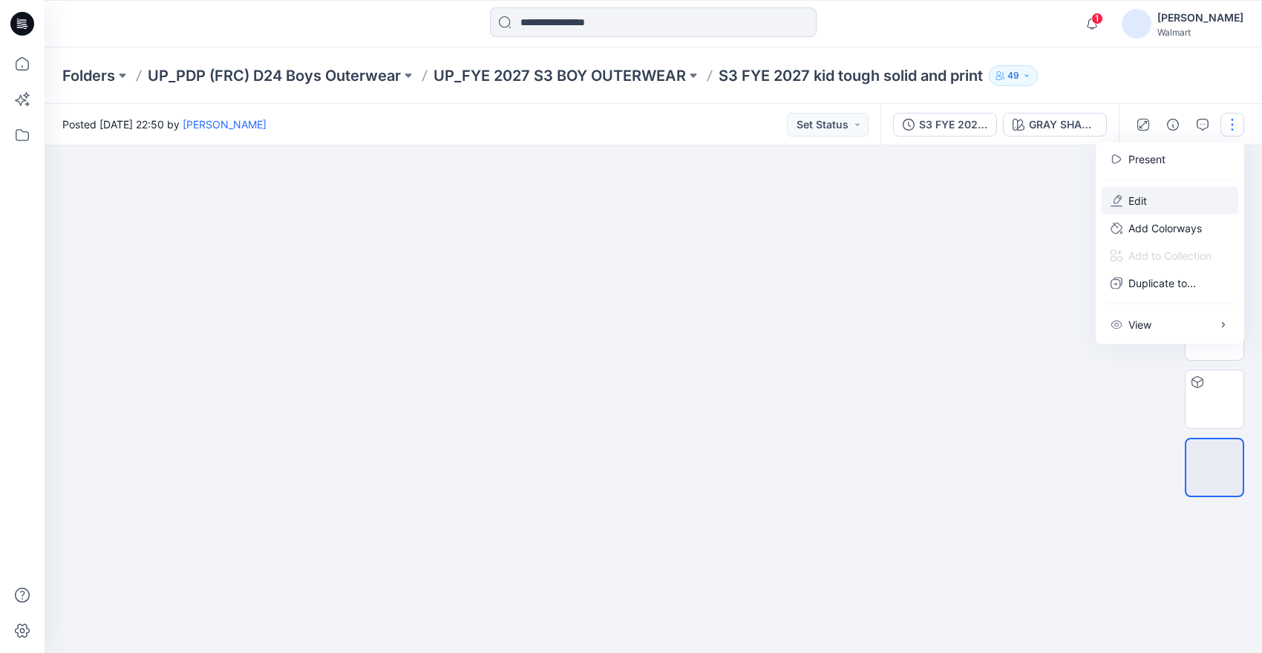
click at [1144, 201] on p "Edit" at bounding box center [1138, 201] width 19 height 16
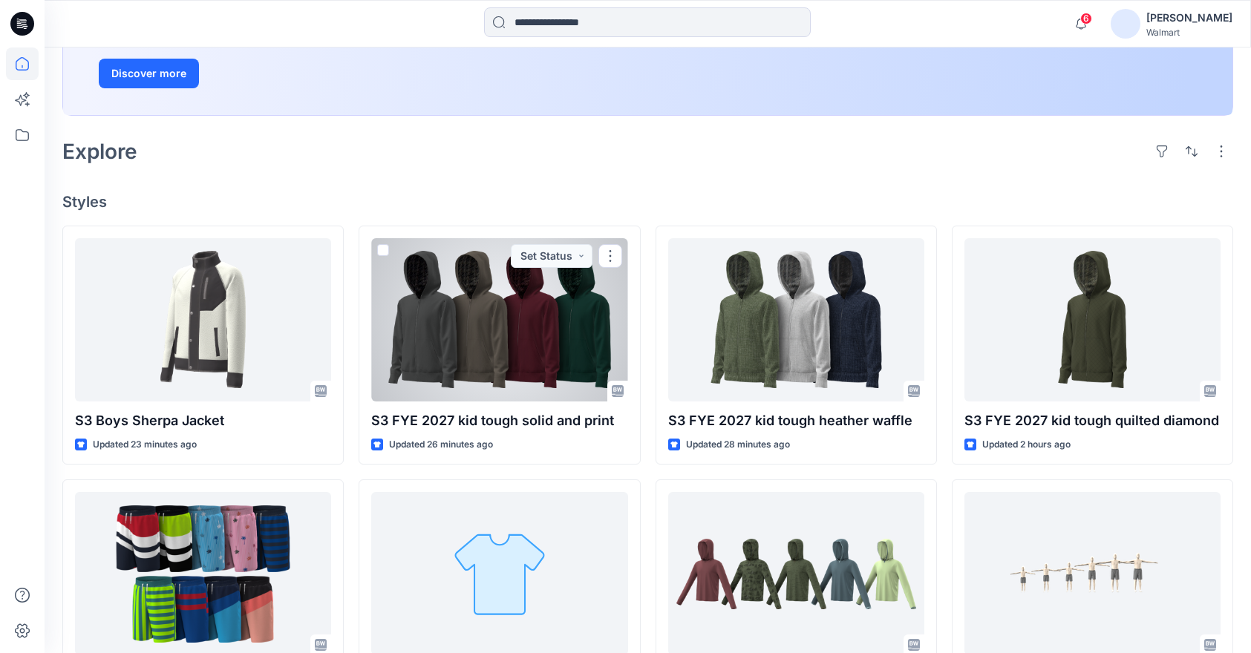
scroll to position [260, 0]
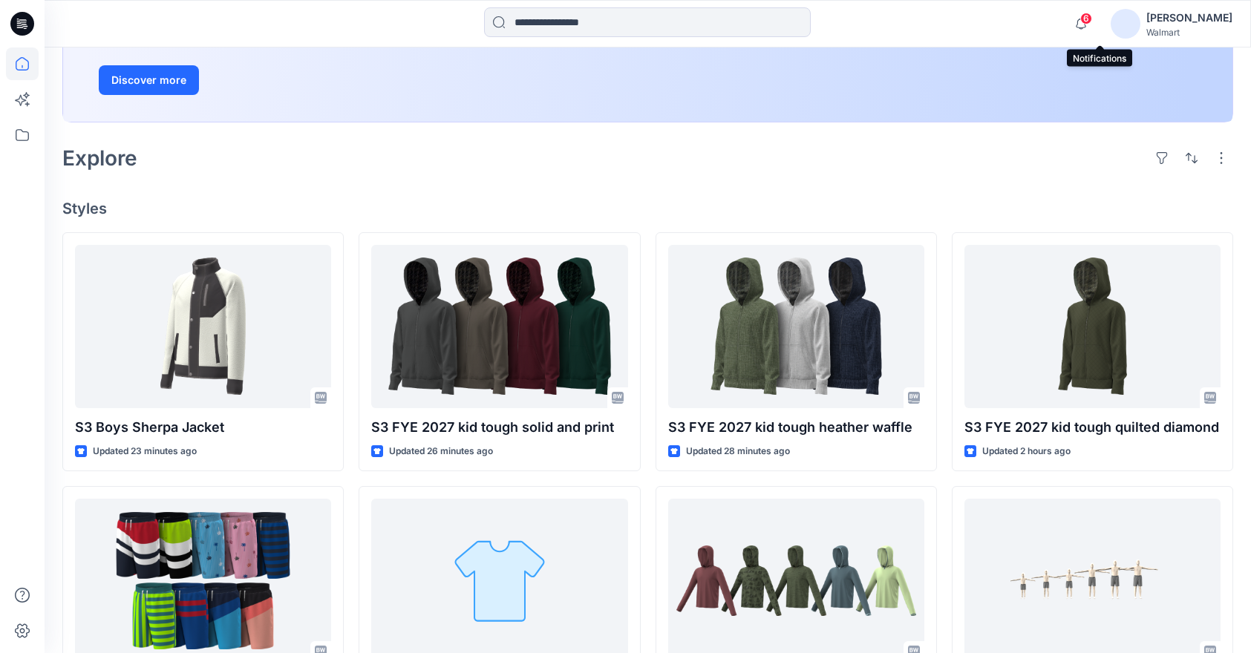
click at [1092, 14] on span "6" at bounding box center [1086, 19] width 12 height 12
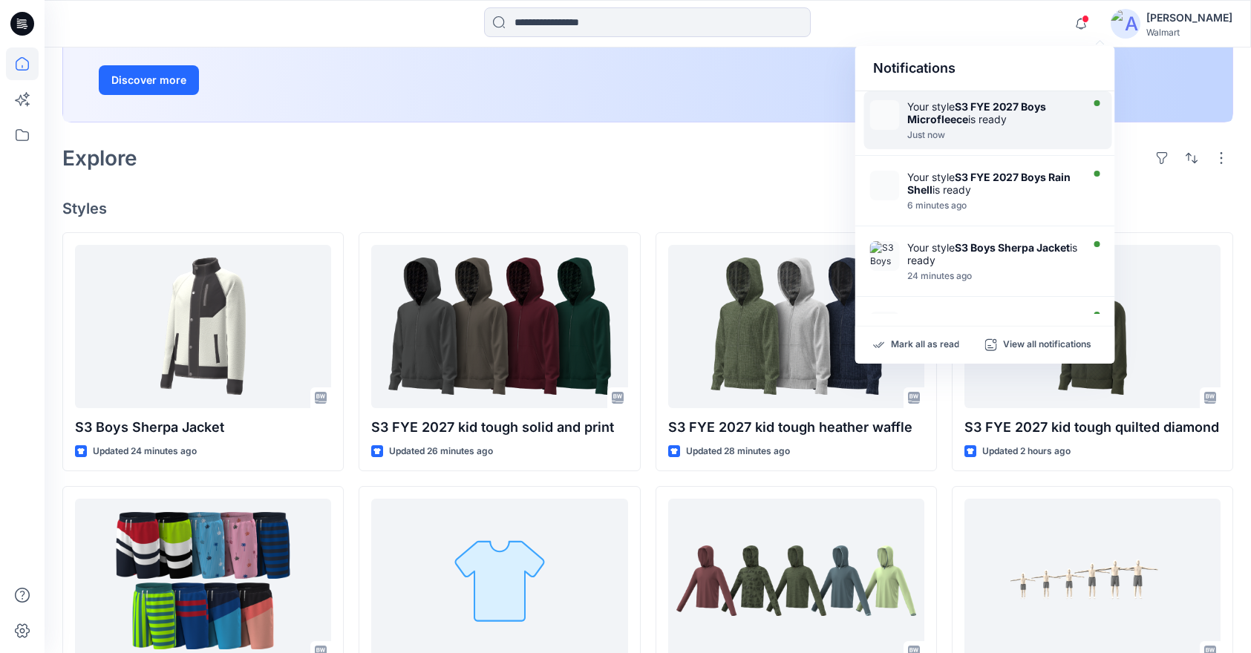
click at [1030, 113] on div "Your style S3 FYE 2027 Boys Microfleece is ready" at bounding box center [992, 112] width 171 height 25
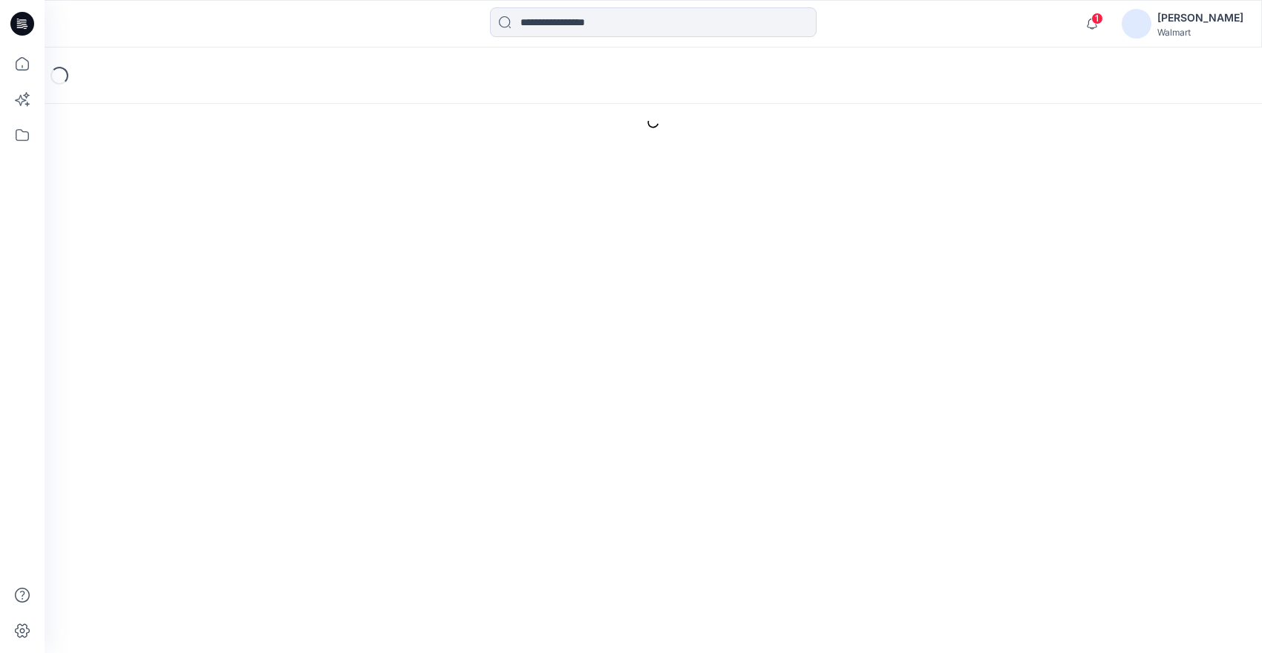
type input "**********"
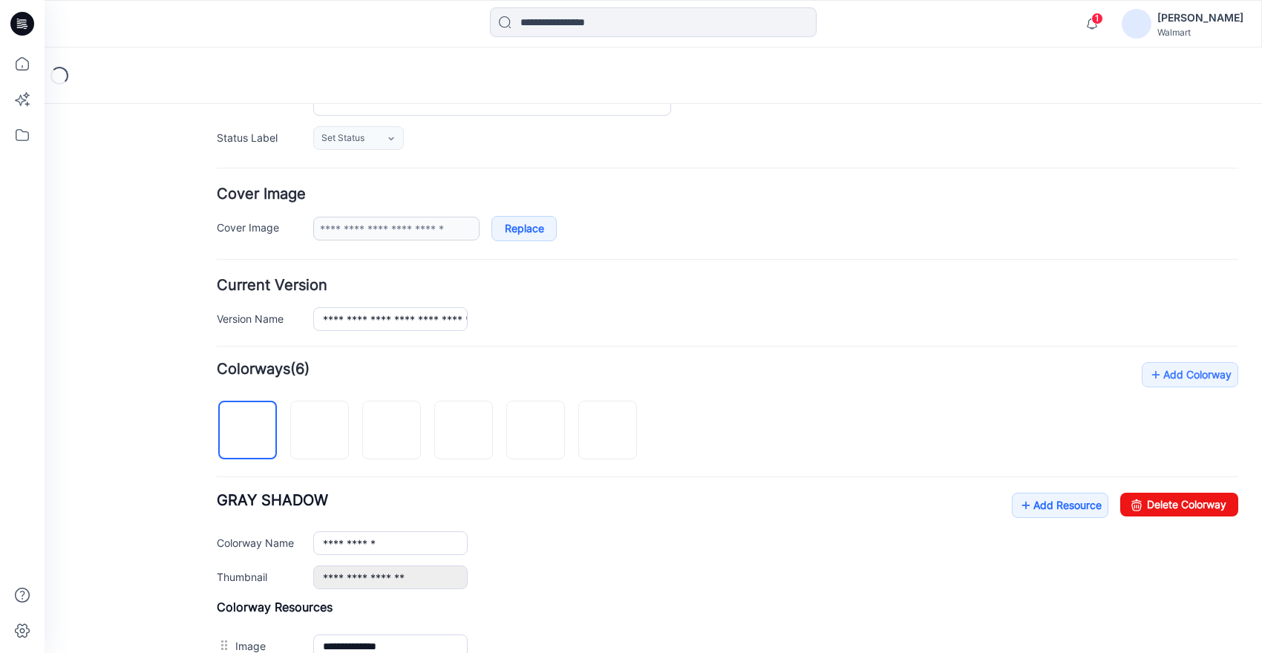
scroll to position [355, 0]
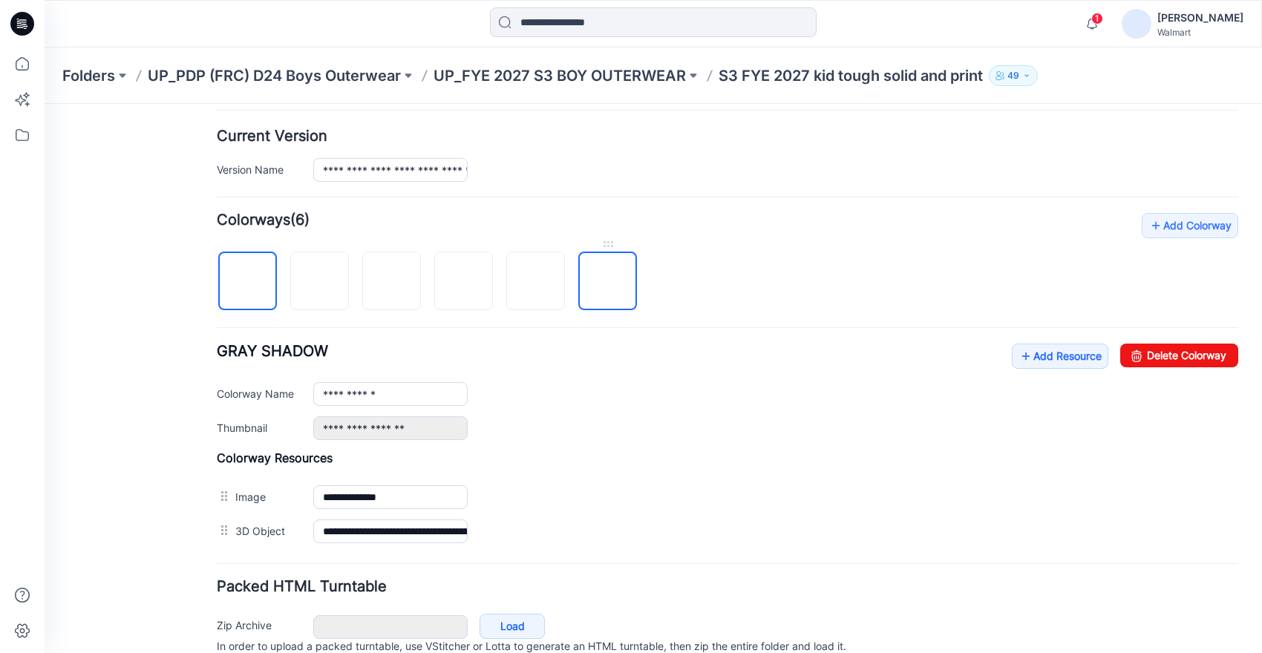
drag, startPoint x: 610, startPoint y: 282, endPoint x: 609, endPoint y: 252, distance: 29.7
click at [609, 252] on link at bounding box center [607, 281] width 59 height 59
type input "**********"
click at [728, 258] on div "**********" at bounding box center [728, 381] width 1022 height 336
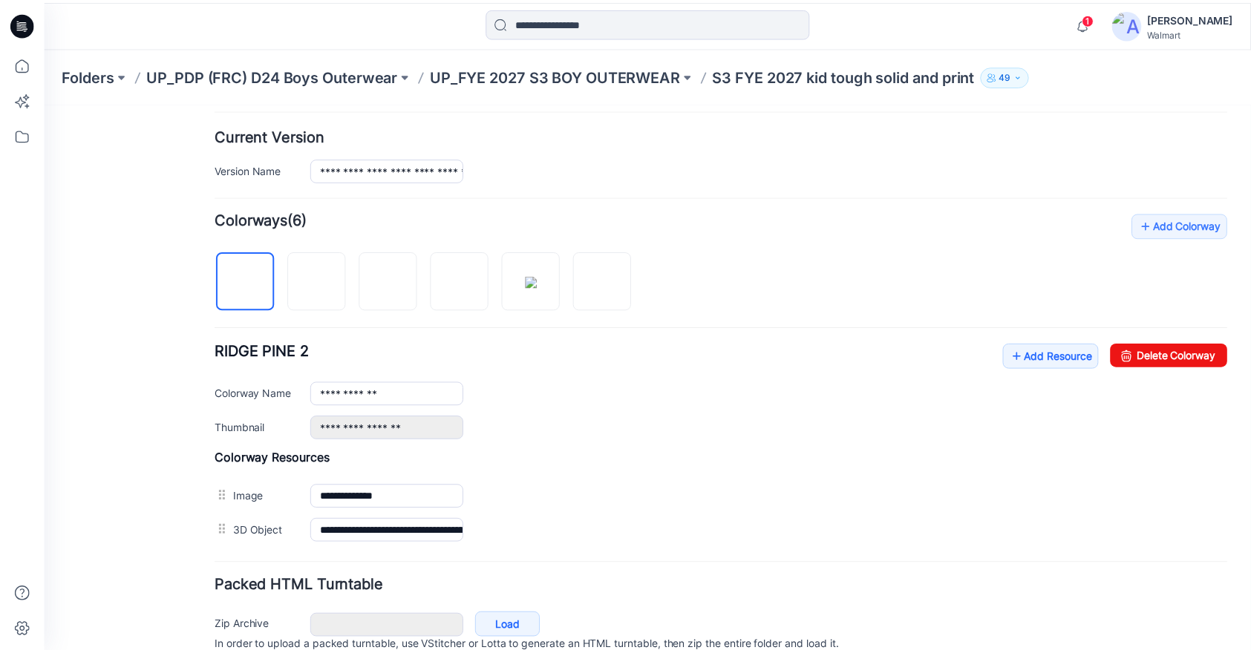
scroll to position [0, 0]
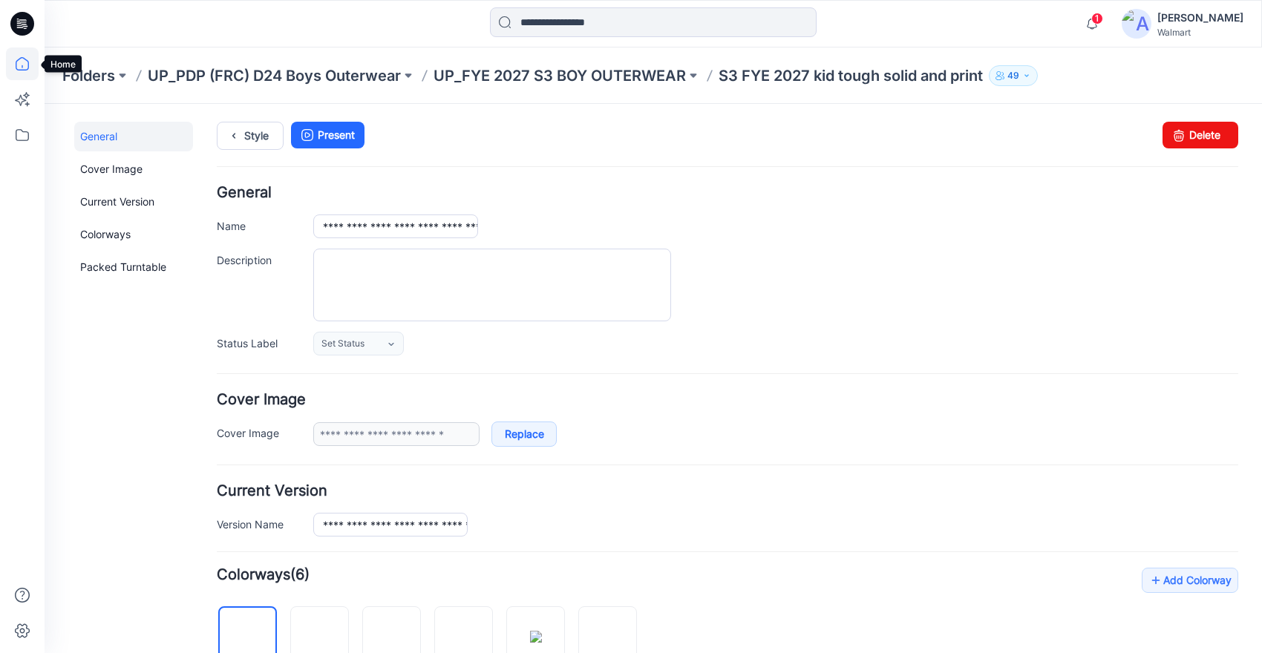
click at [29, 59] on icon at bounding box center [22, 64] width 33 height 33
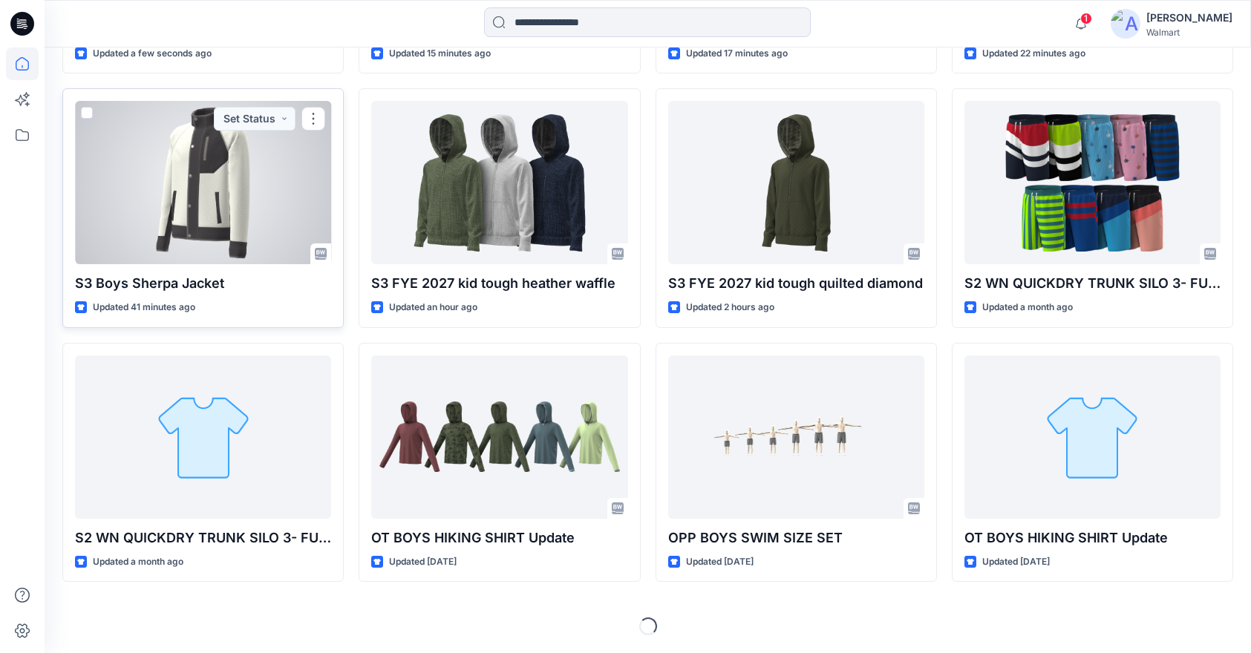
scroll to position [380, 0]
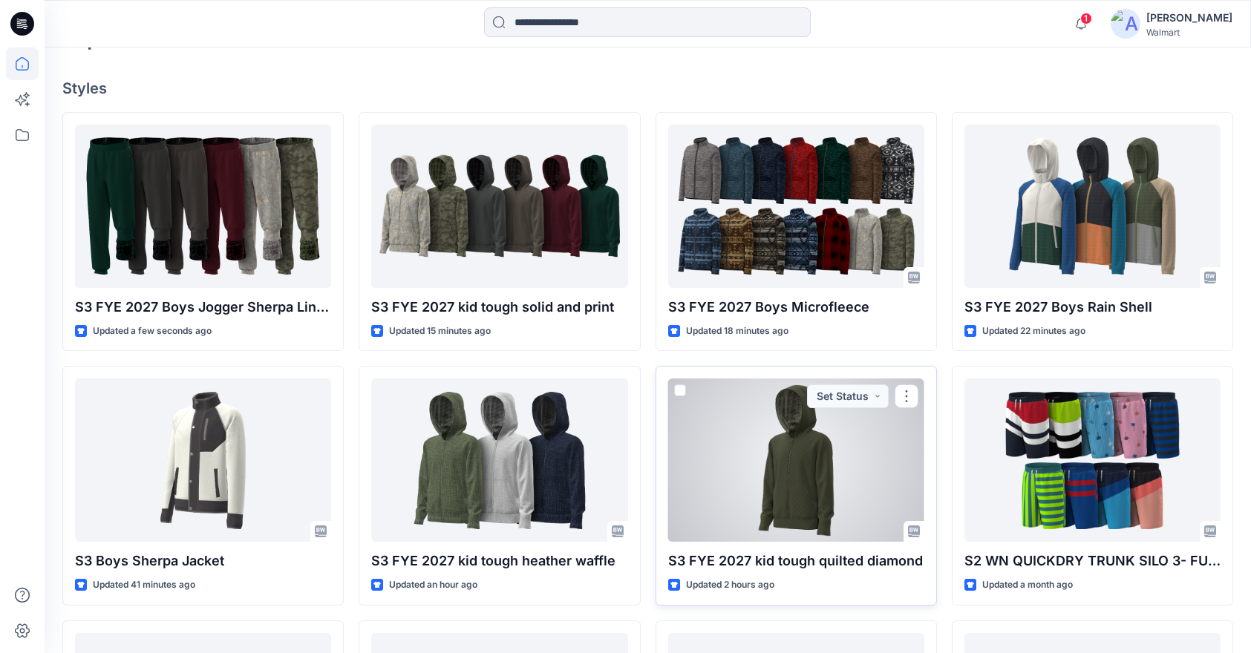
click at [844, 460] on div at bounding box center [796, 460] width 256 height 163
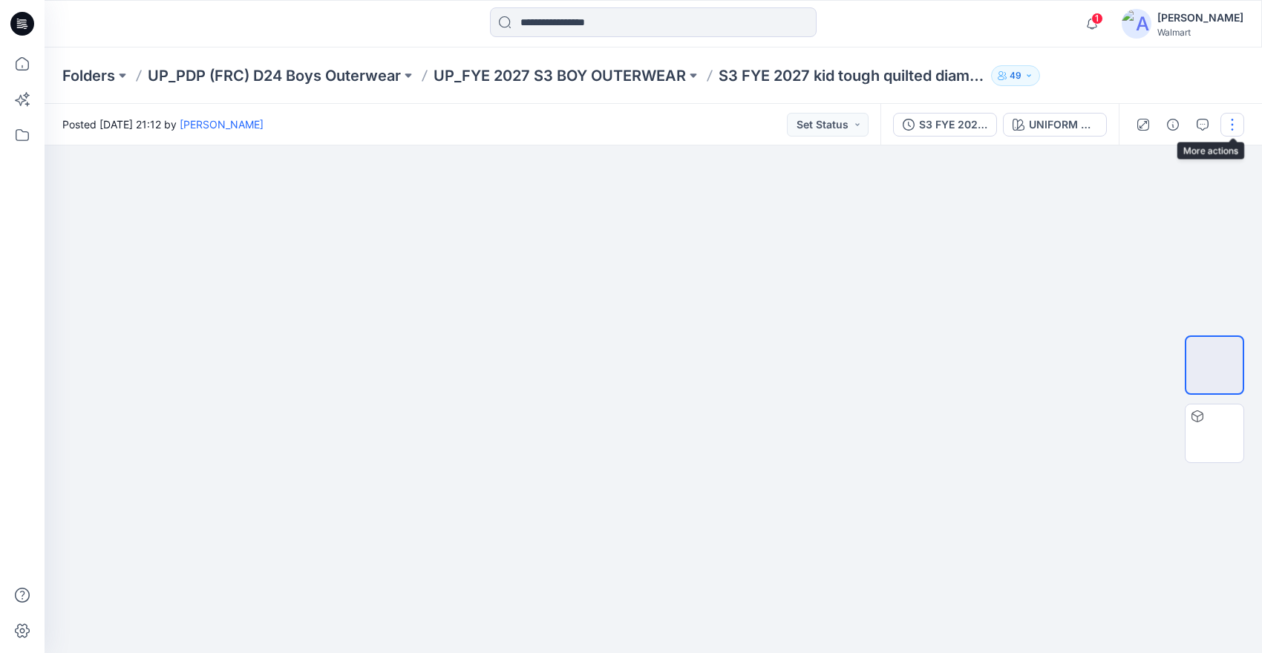
click at [1231, 127] on button "button" at bounding box center [1233, 125] width 24 height 24
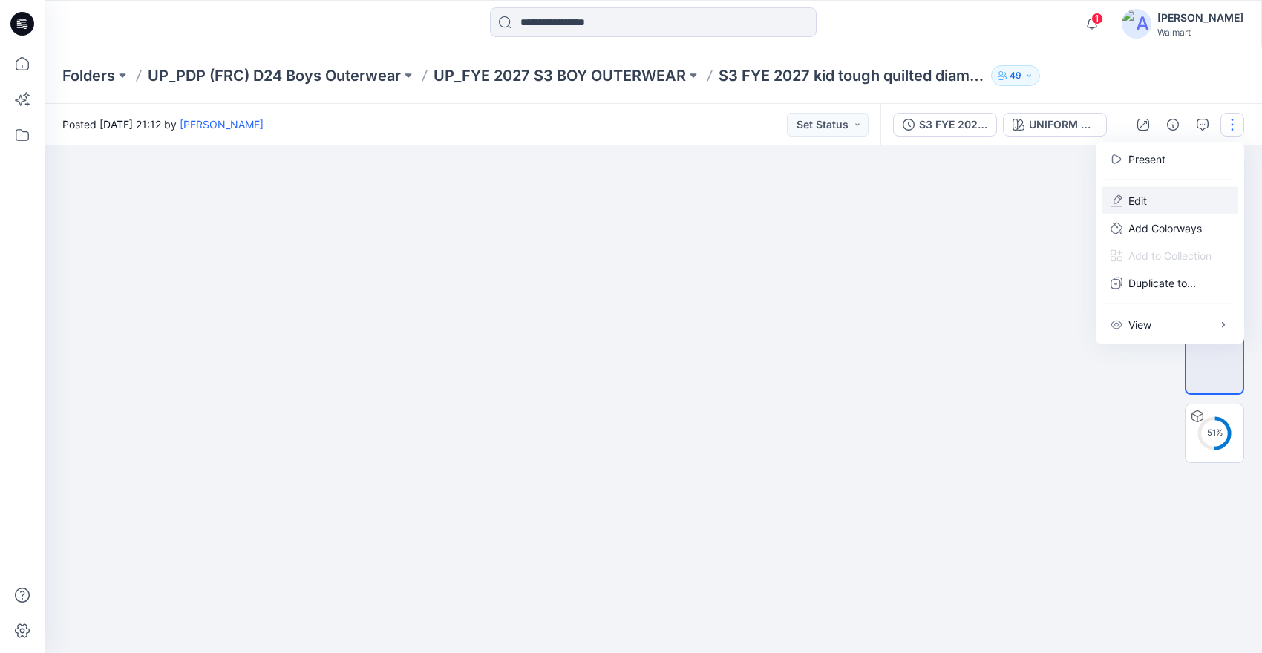
click at [1141, 200] on p "Edit" at bounding box center [1138, 201] width 19 height 16
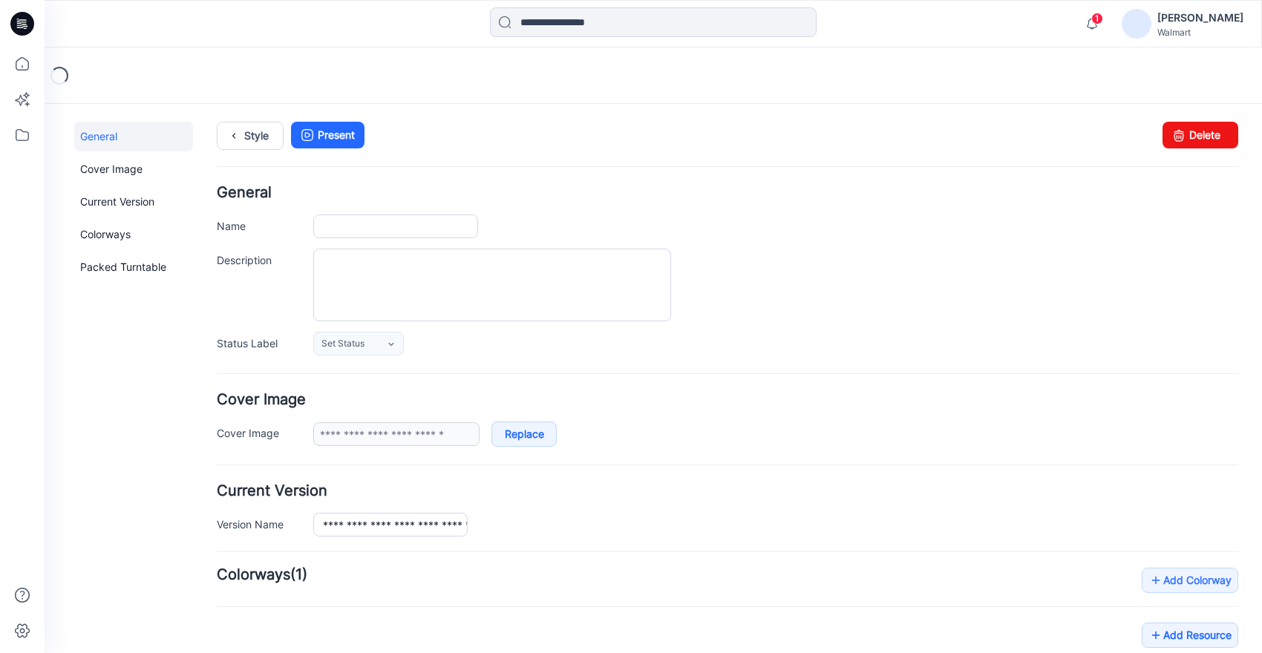
type input "**********"
click at [855, 362] on form "**********" at bounding box center [728, 615] width 1022 height 858
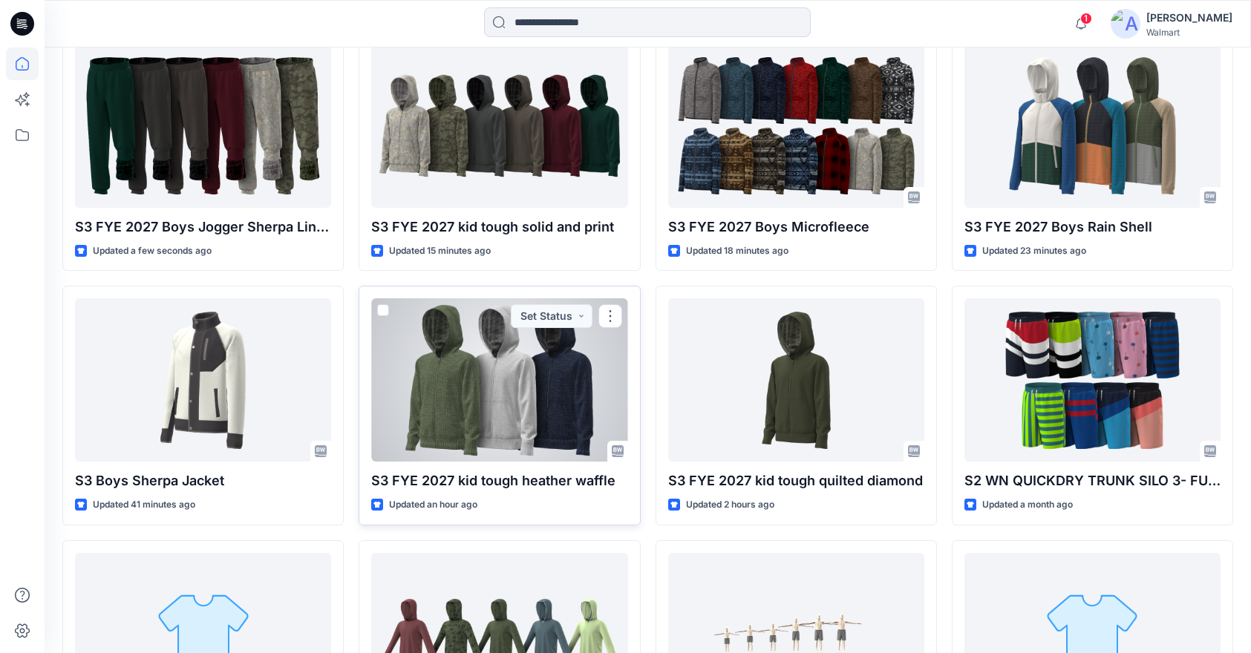
scroll to position [420, 0]
